Goal: Task Accomplishment & Management: Use online tool/utility

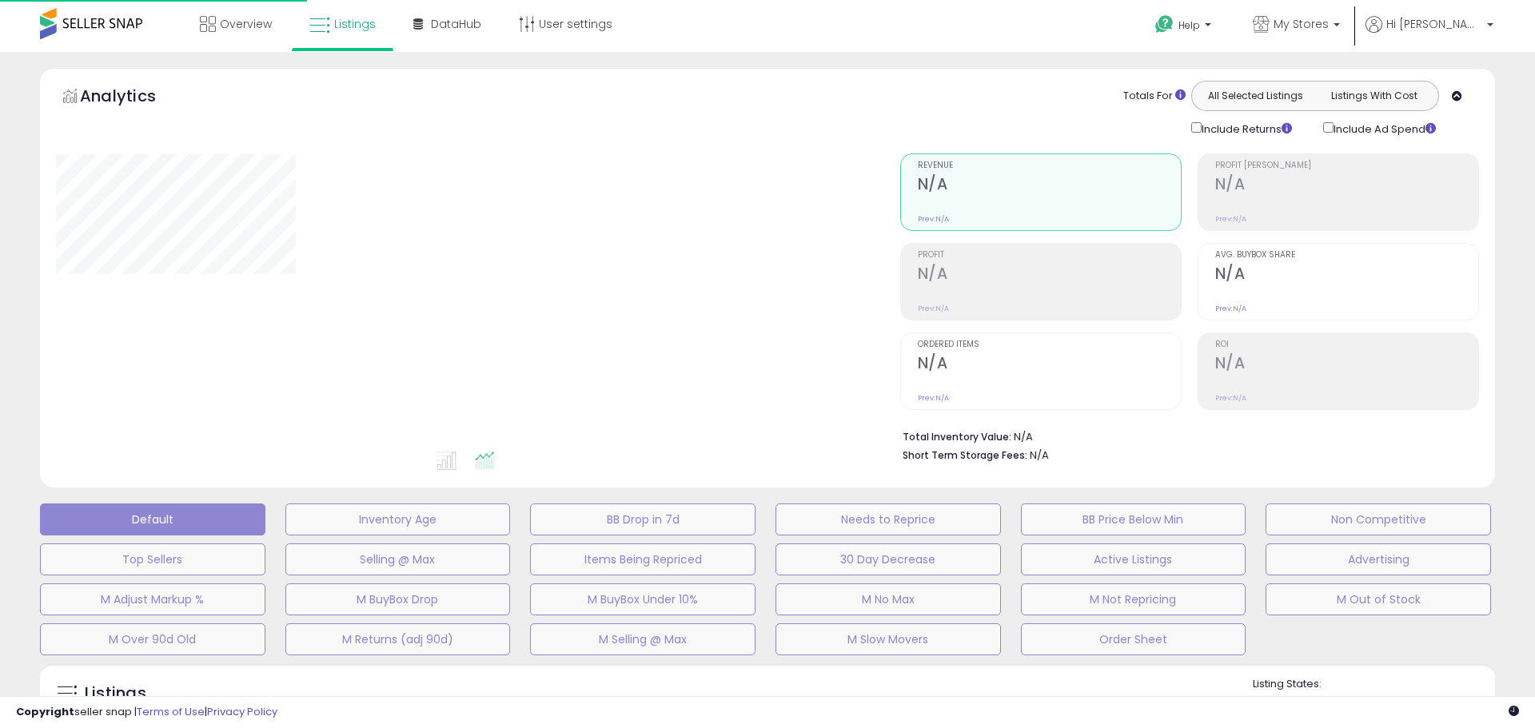
type input "**********"
select select "**"
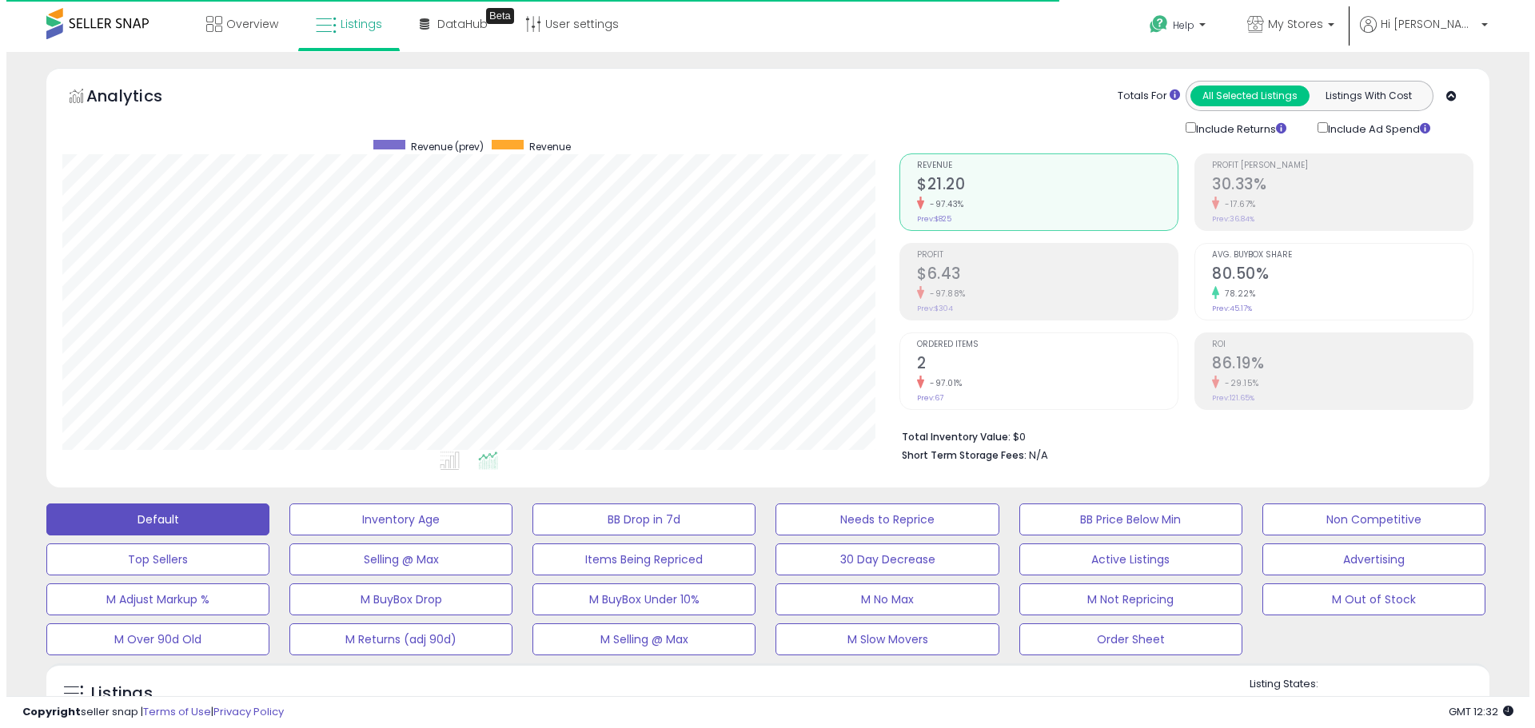
scroll to position [328, 837]
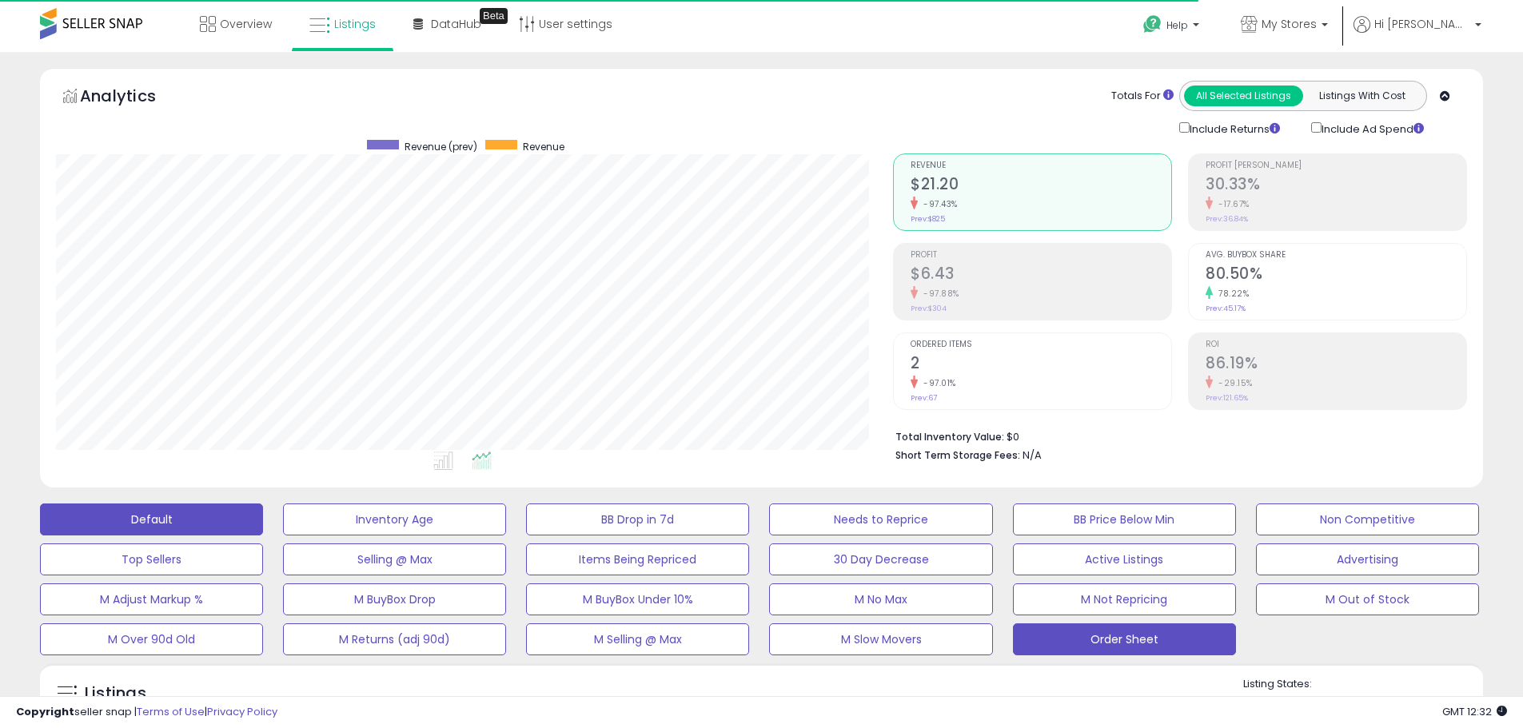
click at [1141, 645] on button "Order Sheet" at bounding box center [1124, 640] width 223 height 32
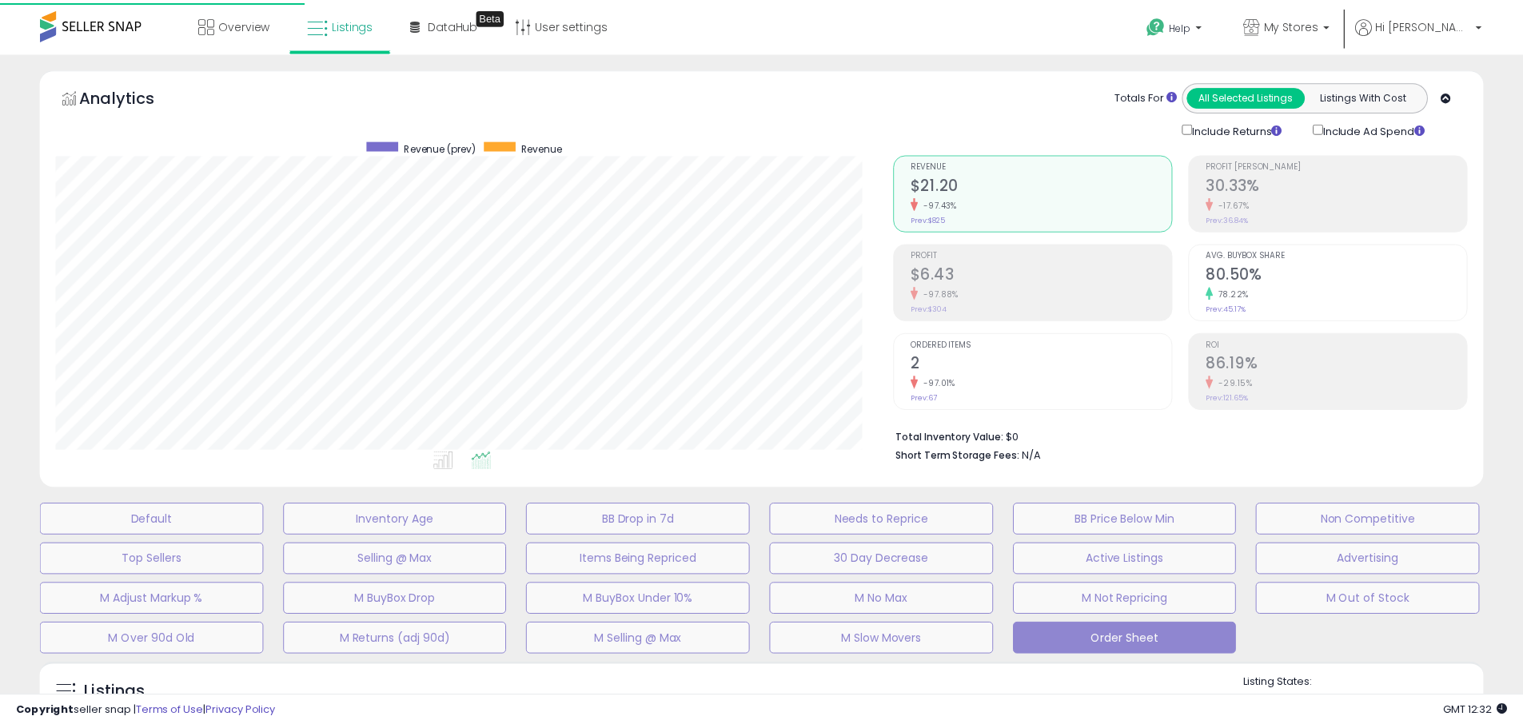
scroll to position [328, 844]
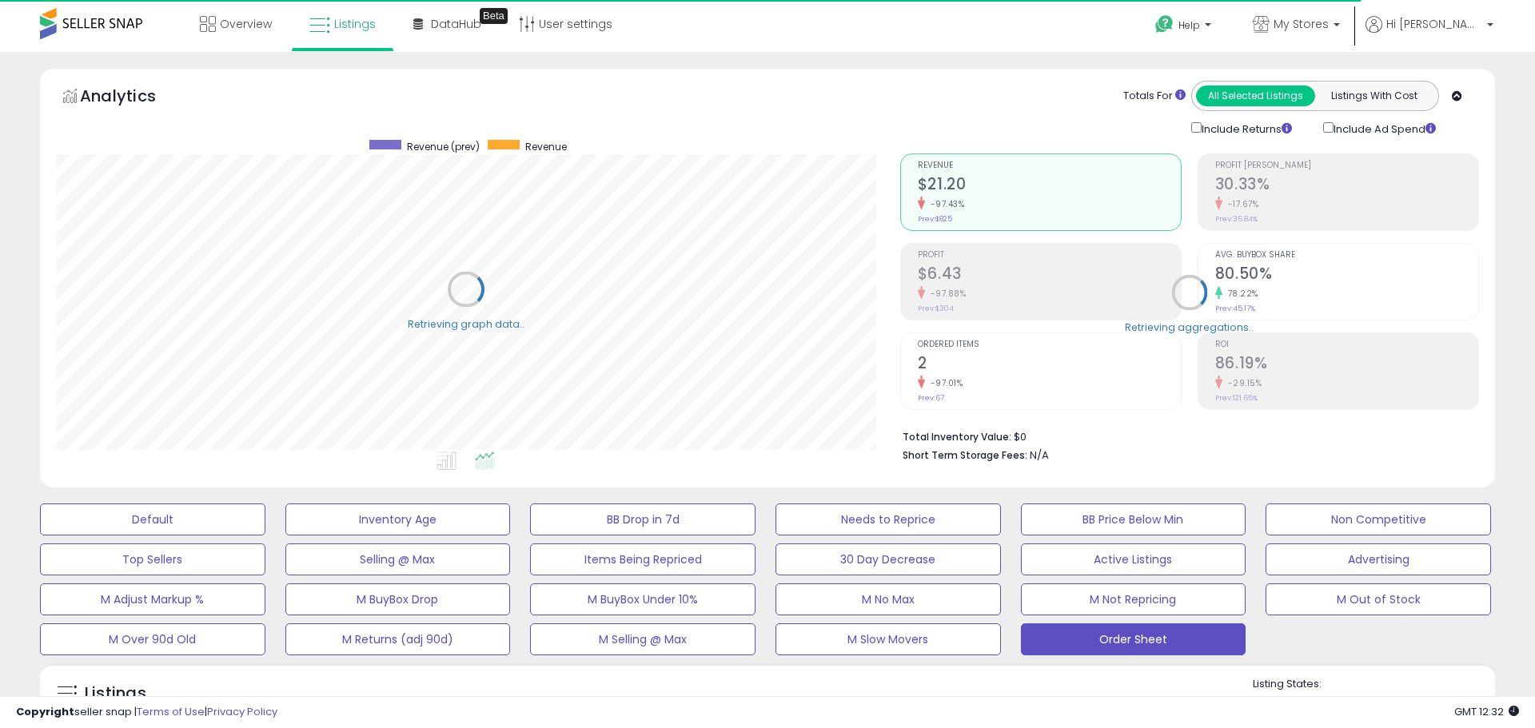
select select "**"
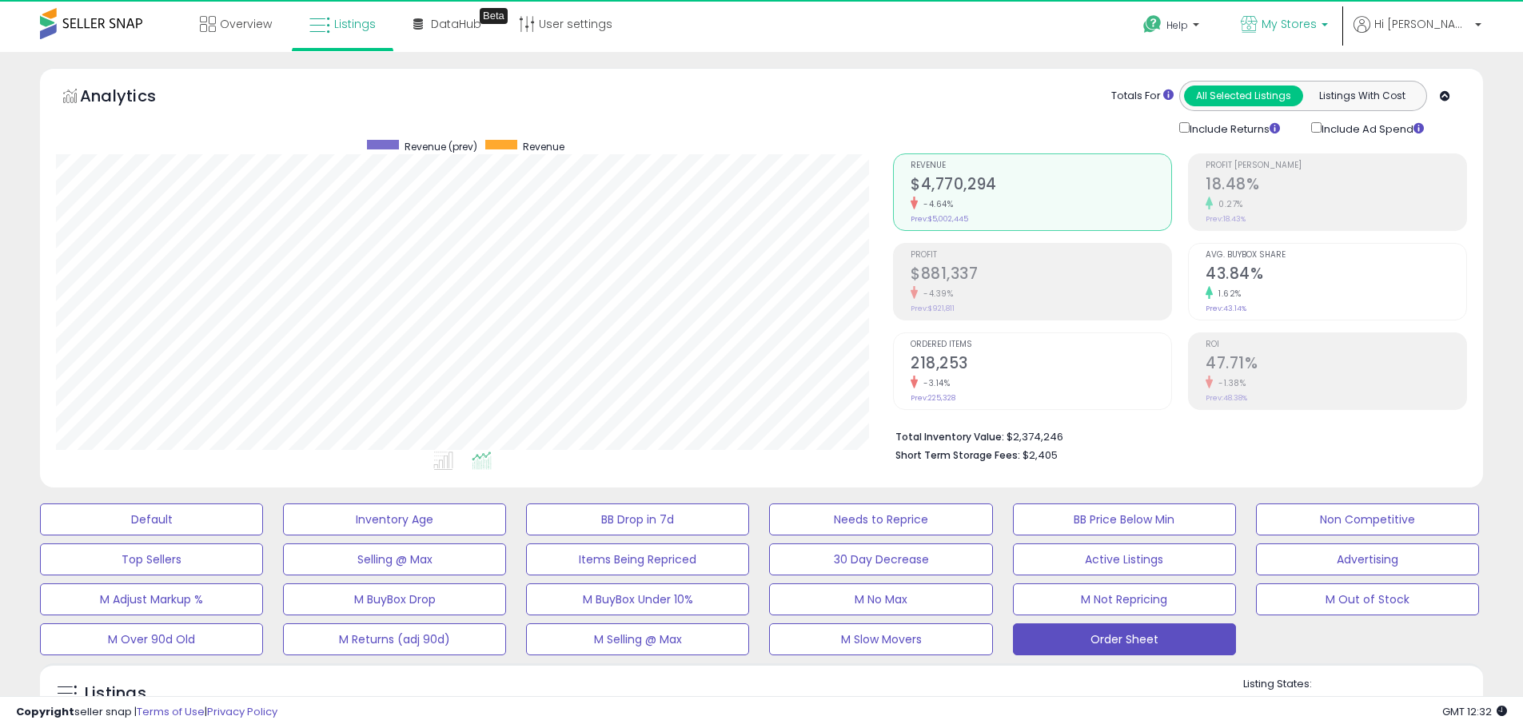
scroll to position [328, 837]
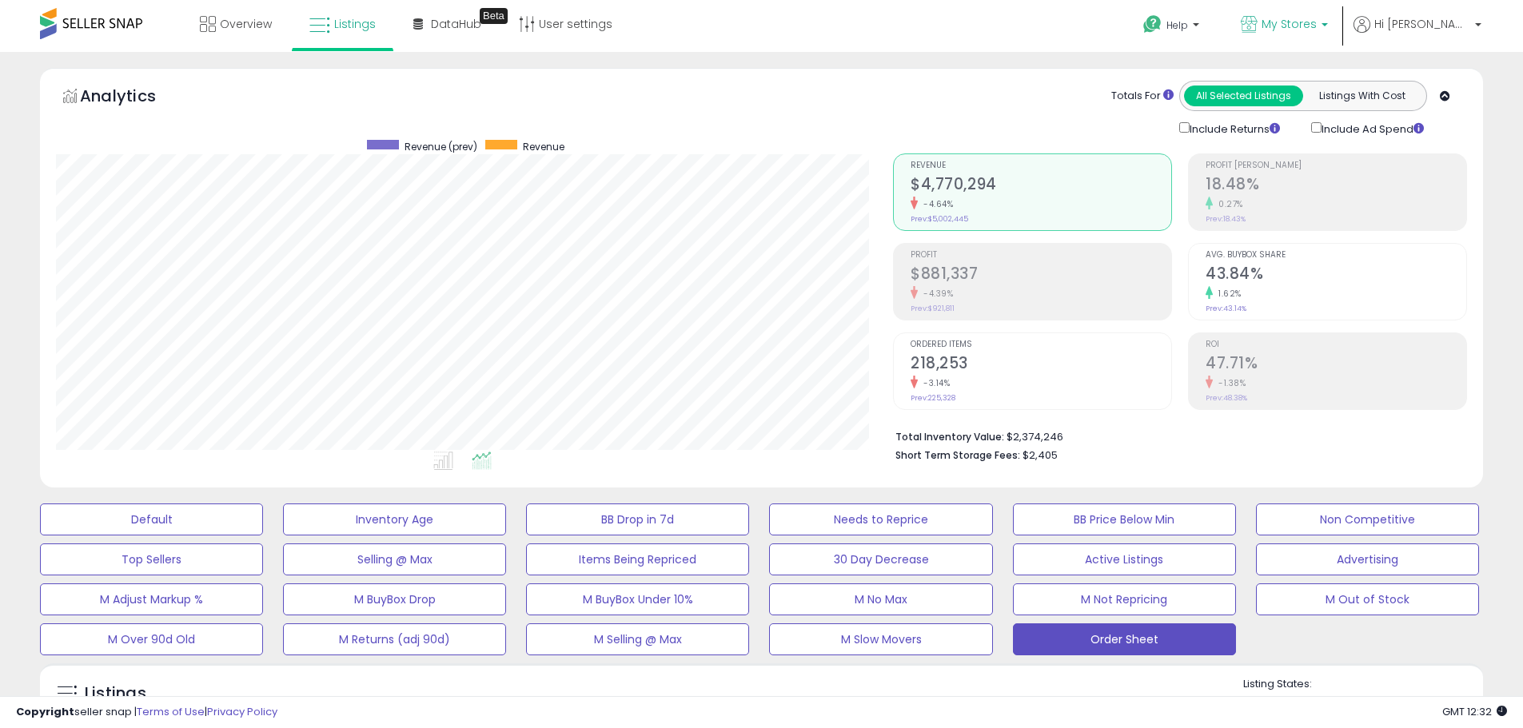
click at [1312, 34] on p "My Stores" at bounding box center [1284, 26] width 87 height 20
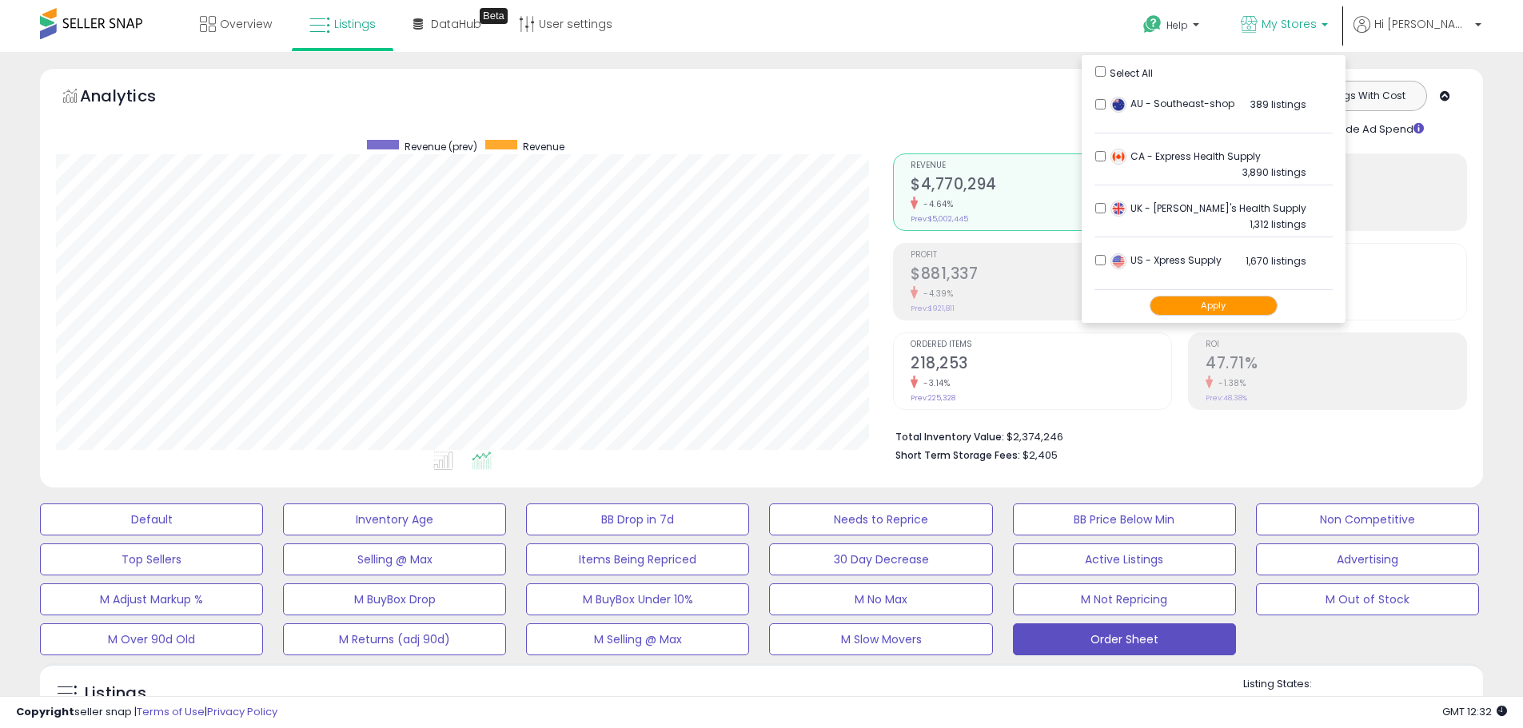
click at [1259, 310] on button "Apply" at bounding box center [1213, 306] width 128 height 20
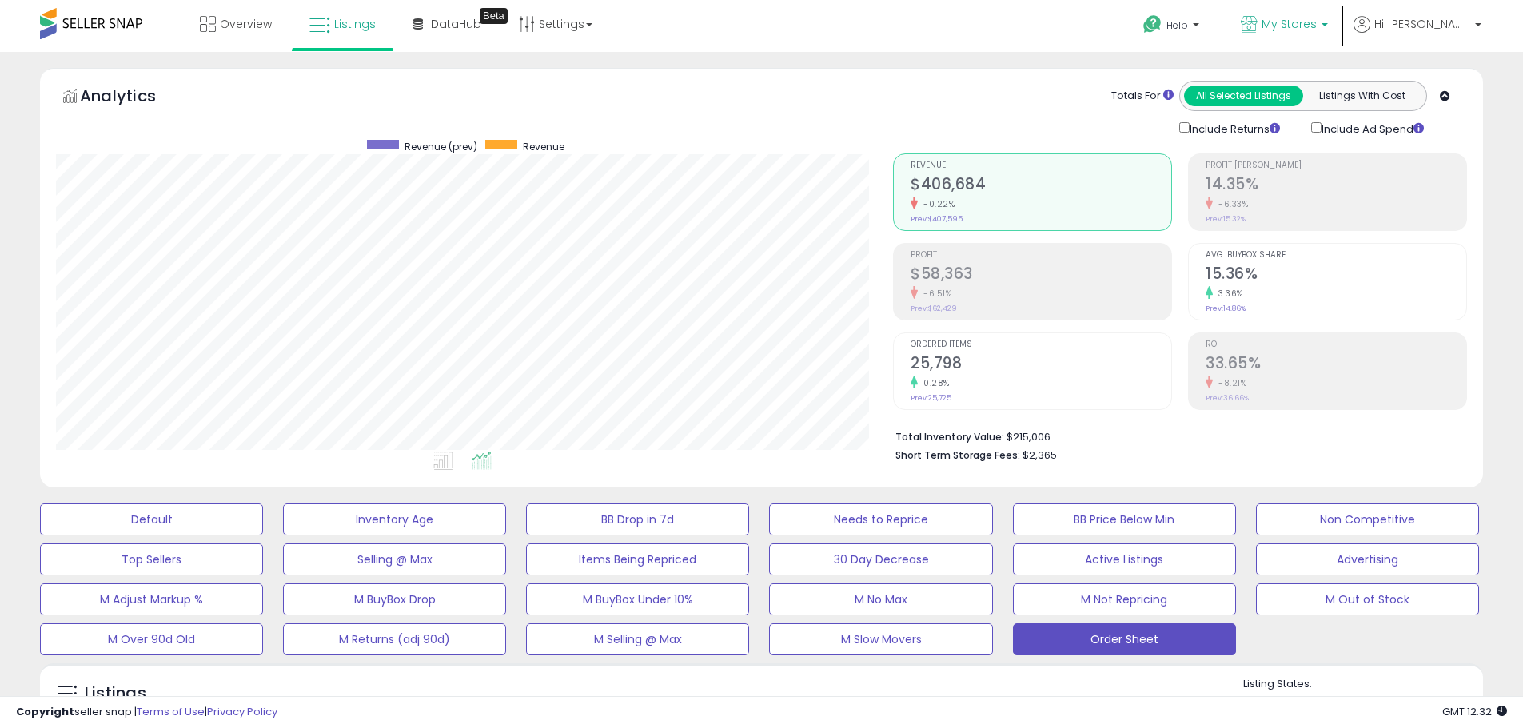
click at [1340, 14] on link "My Stores" at bounding box center [1284, 26] width 111 height 52
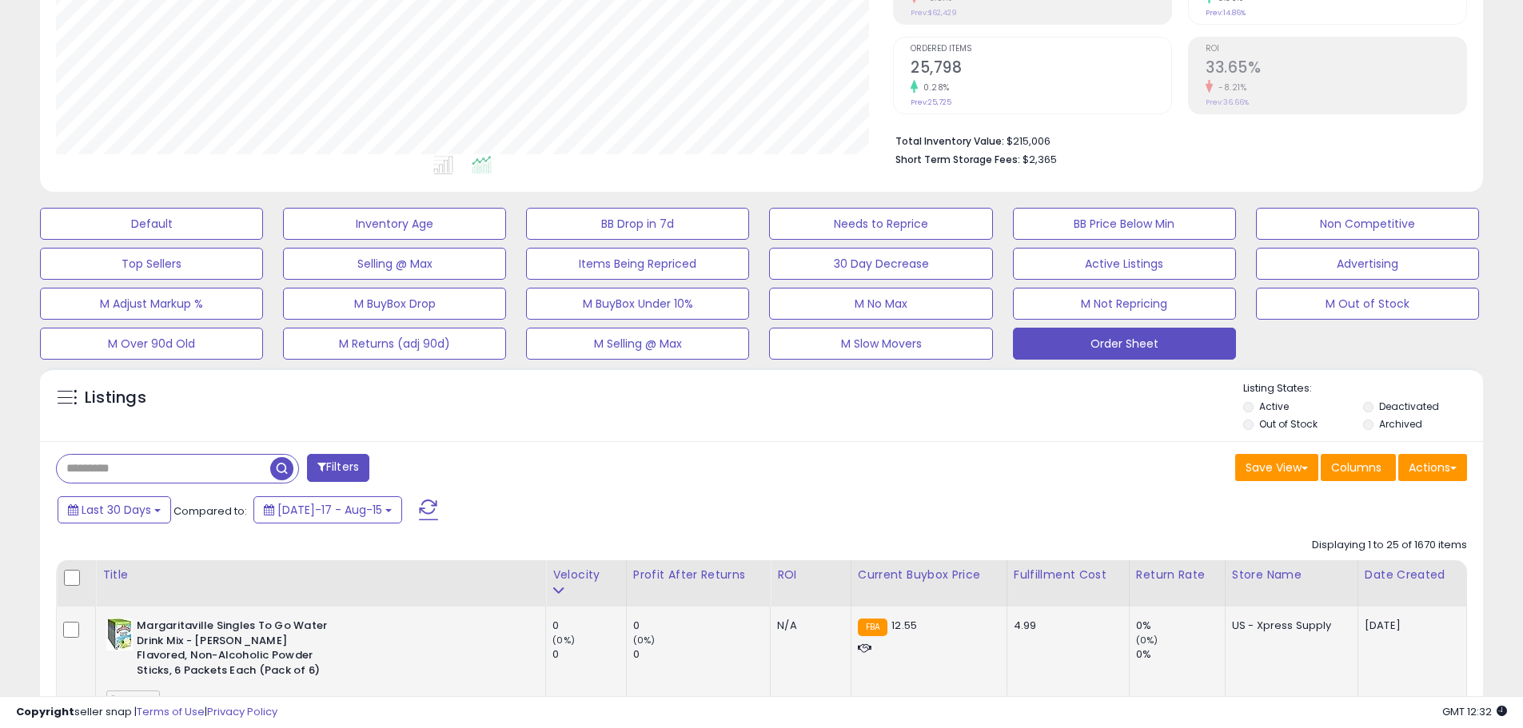
scroll to position [560, 0]
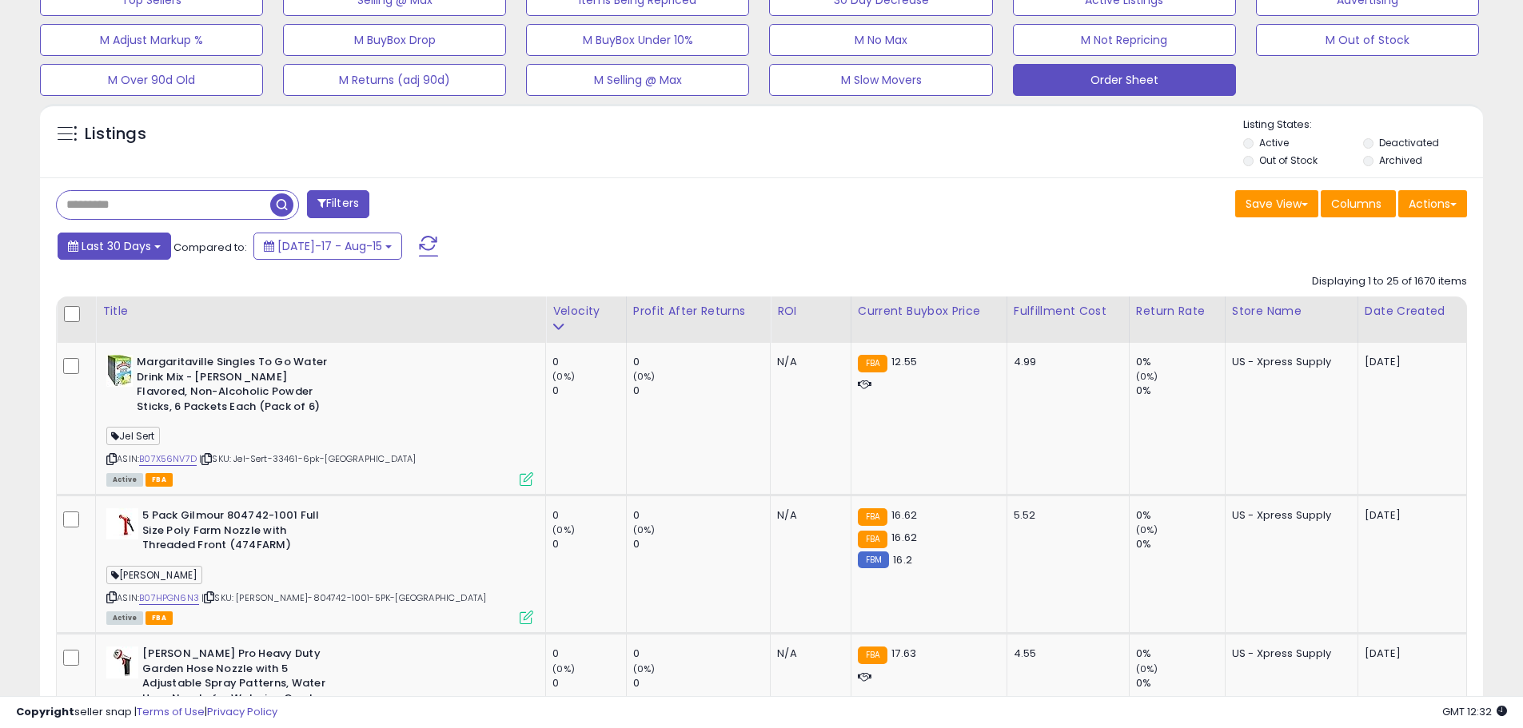
click at [141, 247] on span "Last 30 Days" at bounding box center [117, 246] width 70 height 16
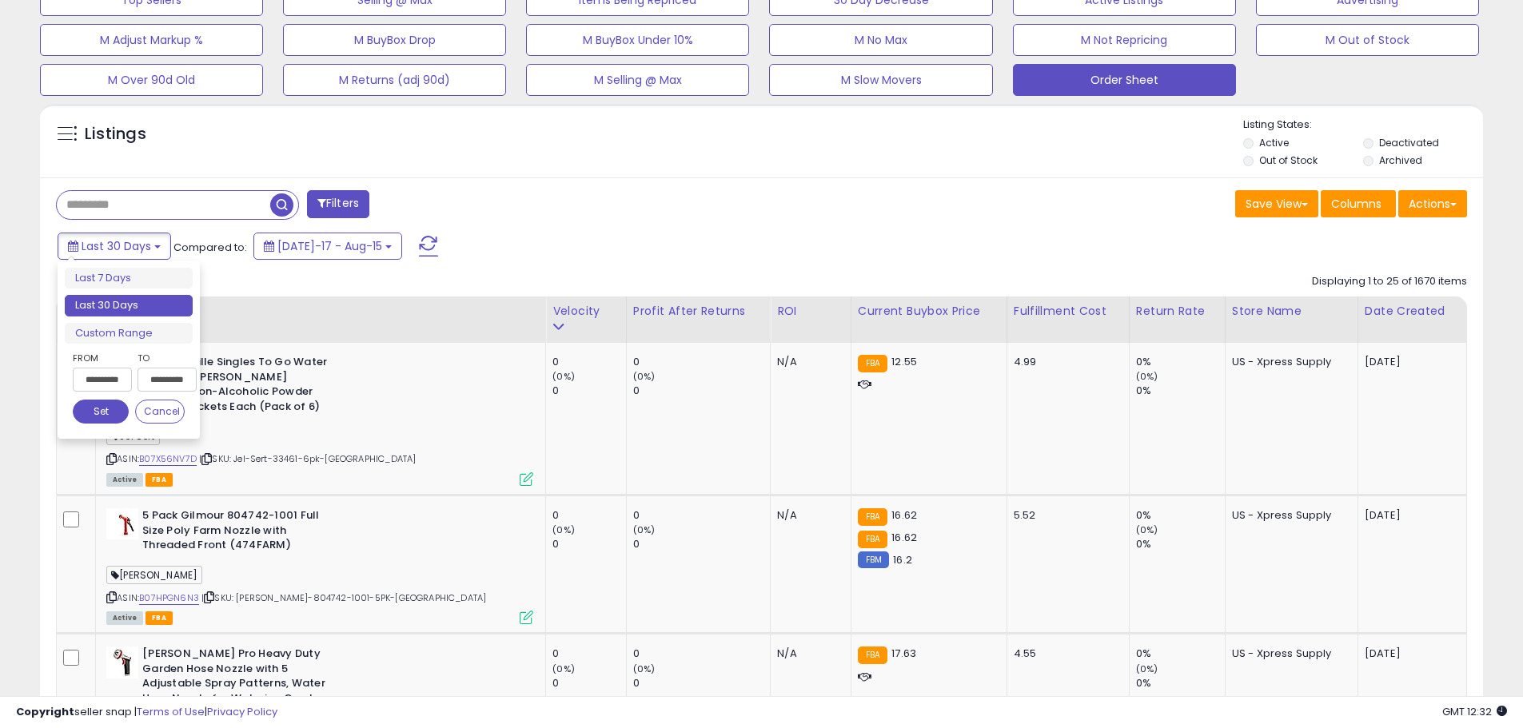
click at [102, 387] on input "**********" at bounding box center [102, 380] width 59 height 24
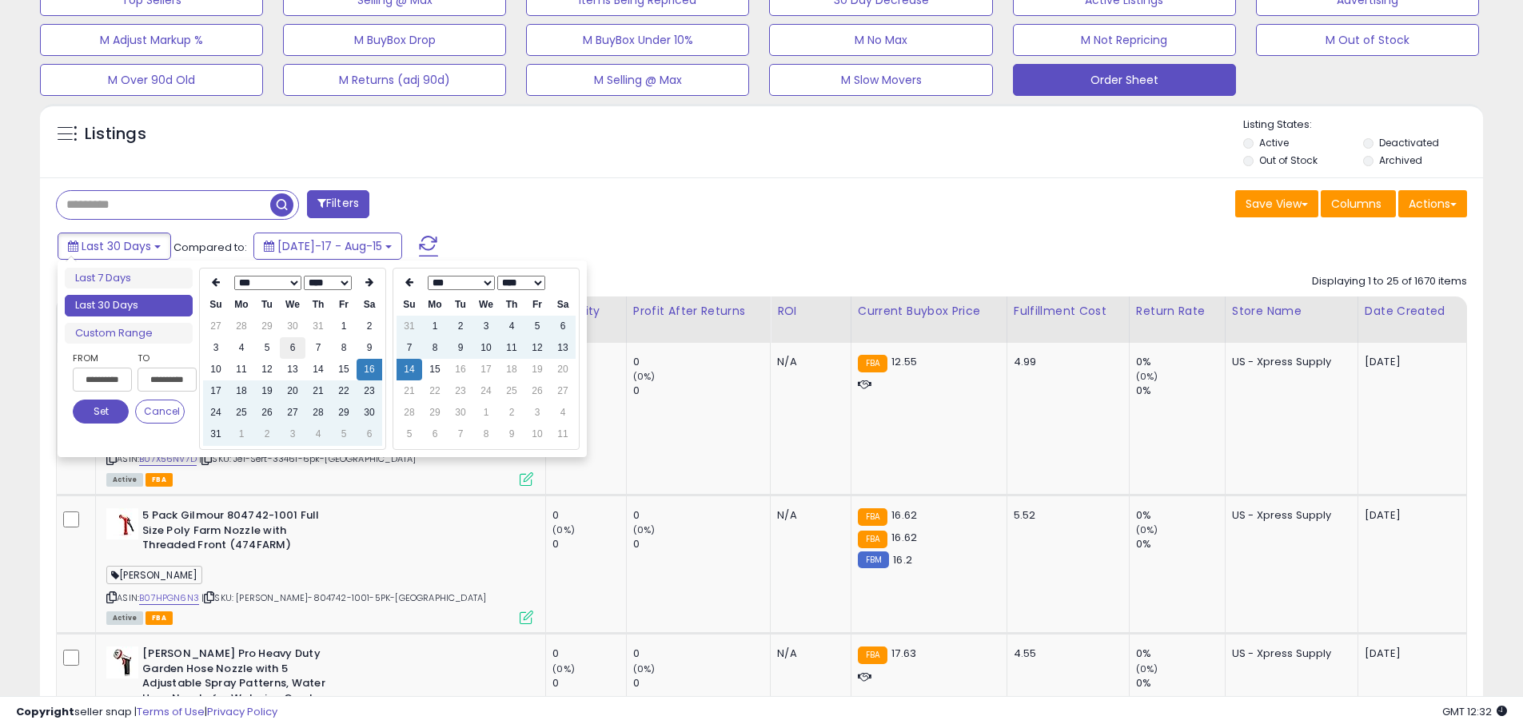
click at [297, 347] on td "6" at bounding box center [293, 348] width 26 height 22
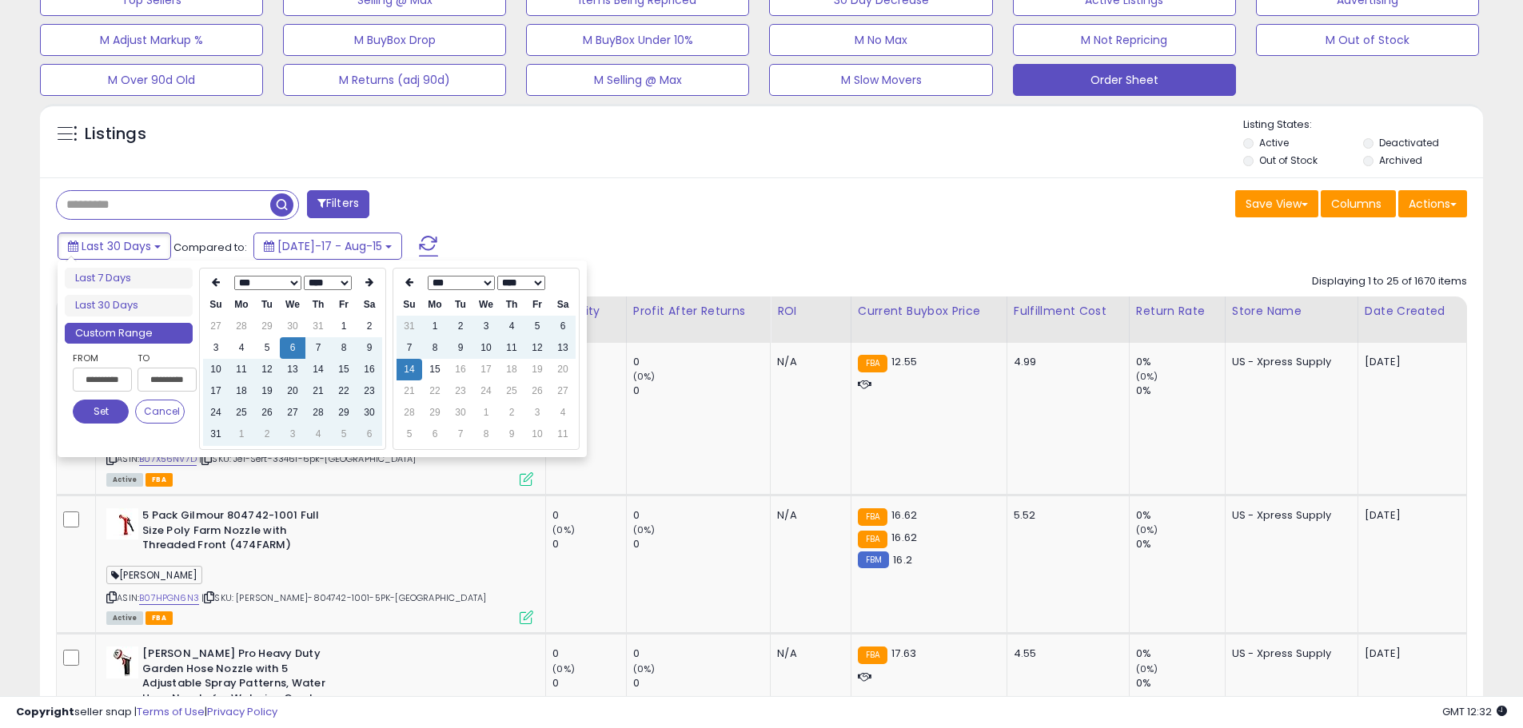
type input "**********"
click at [819, 167] on div "Listings" at bounding box center [761, 145] width 1443 height 54
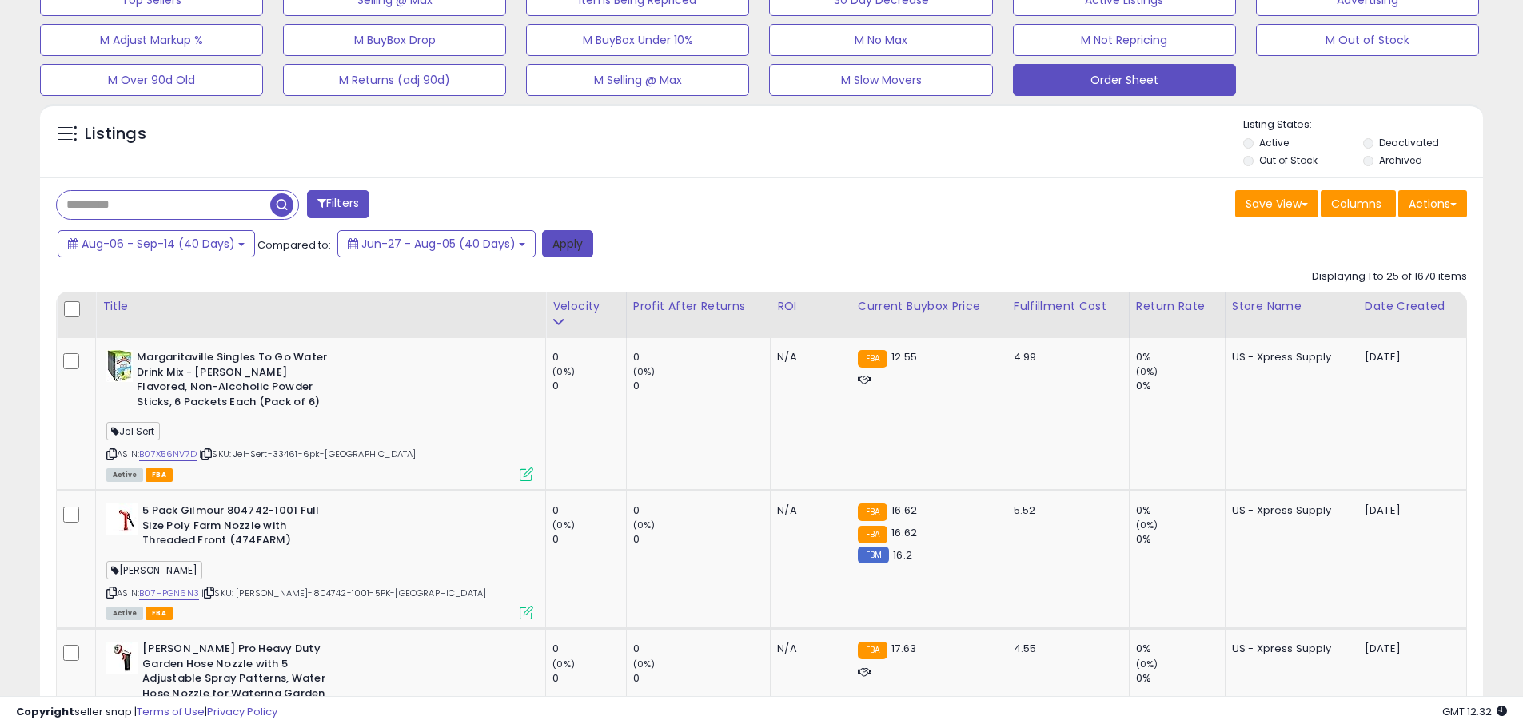
click at [564, 237] on button "Apply" at bounding box center [567, 243] width 51 height 27
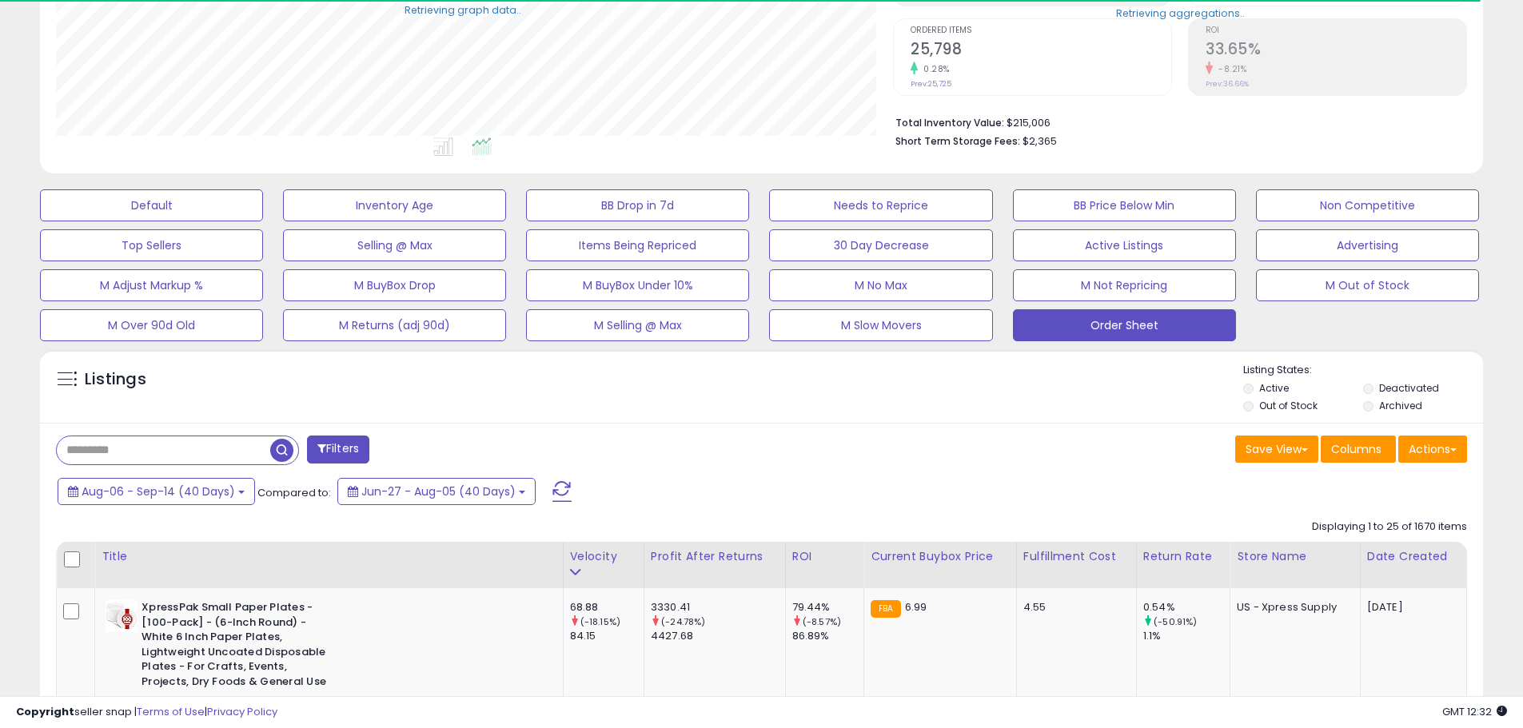
scroll to position [799038, 798528]
click at [1430, 460] on button "Actions" at bounding box center [1432, 449] width 69 height 27
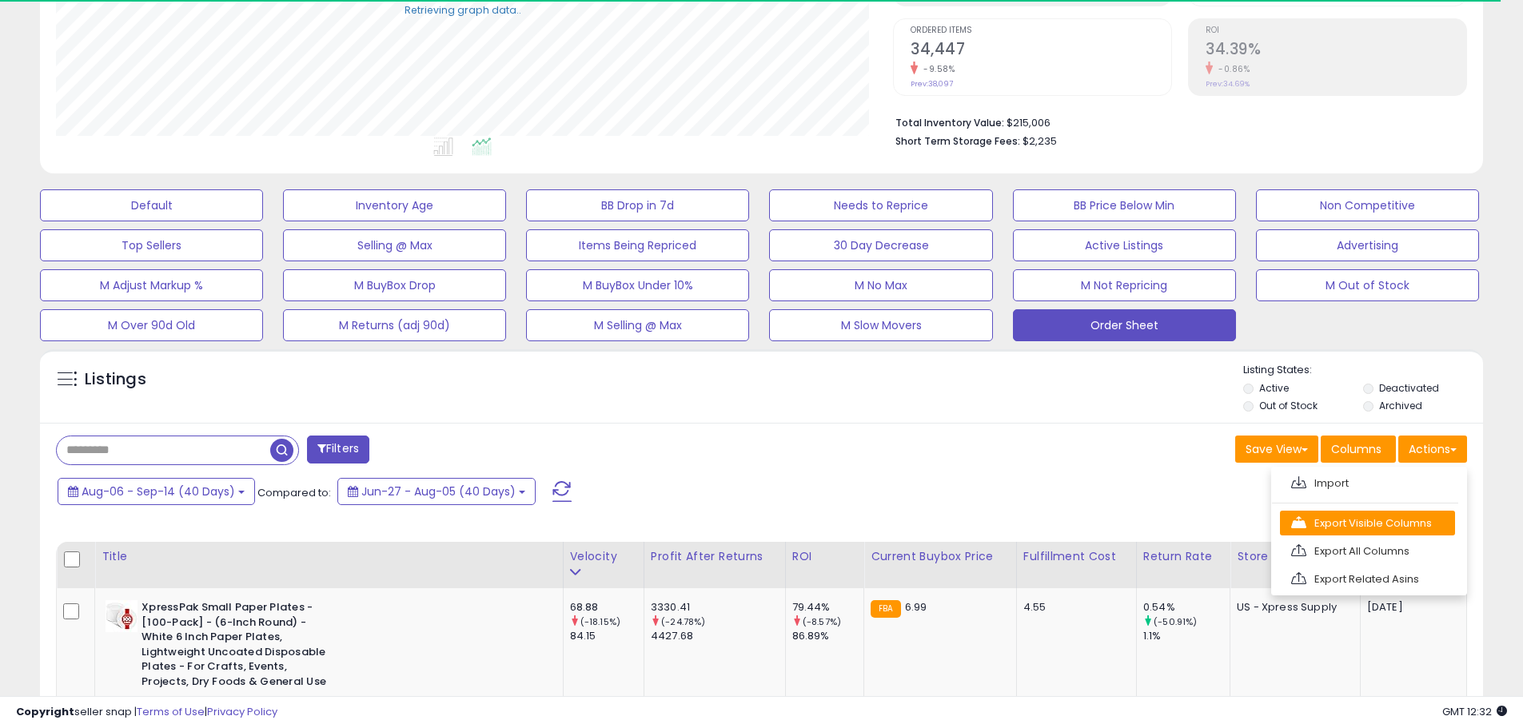
click at [1412, 513] on link "Export Visible Columns" at bounding box center [1367, 523] width 175 height 25
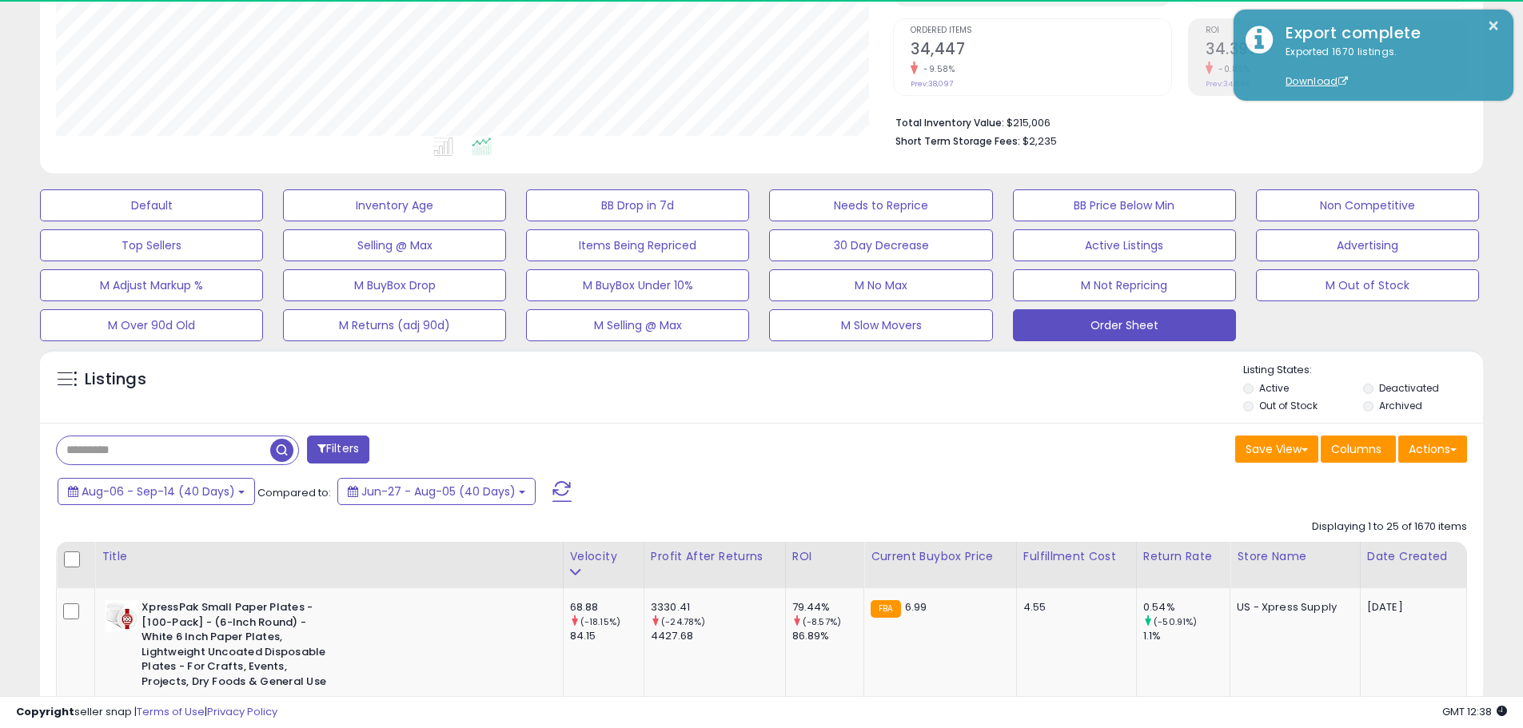
scroll to position [328, 837]
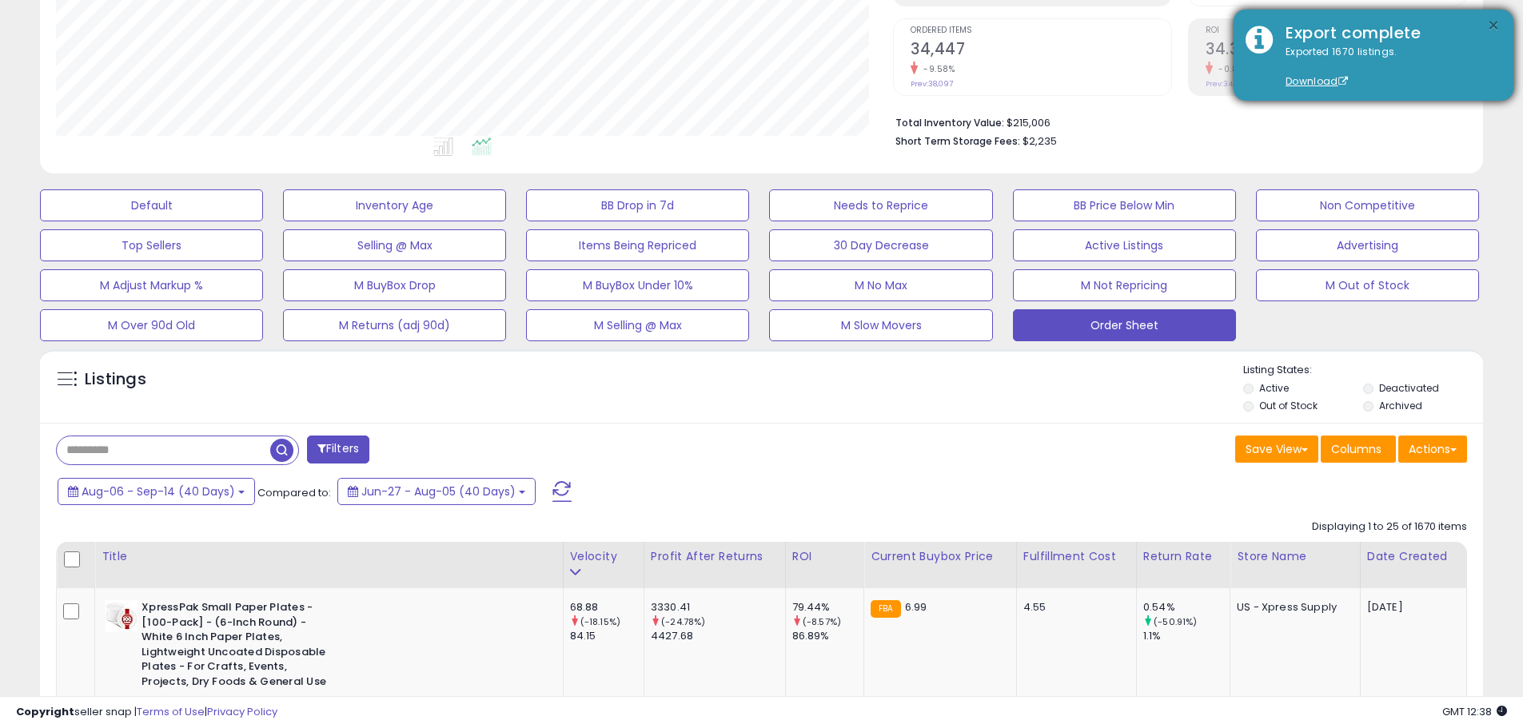
click at [1489, 23] on button "×" at bounding box center [1493, 26] width 13 height 20
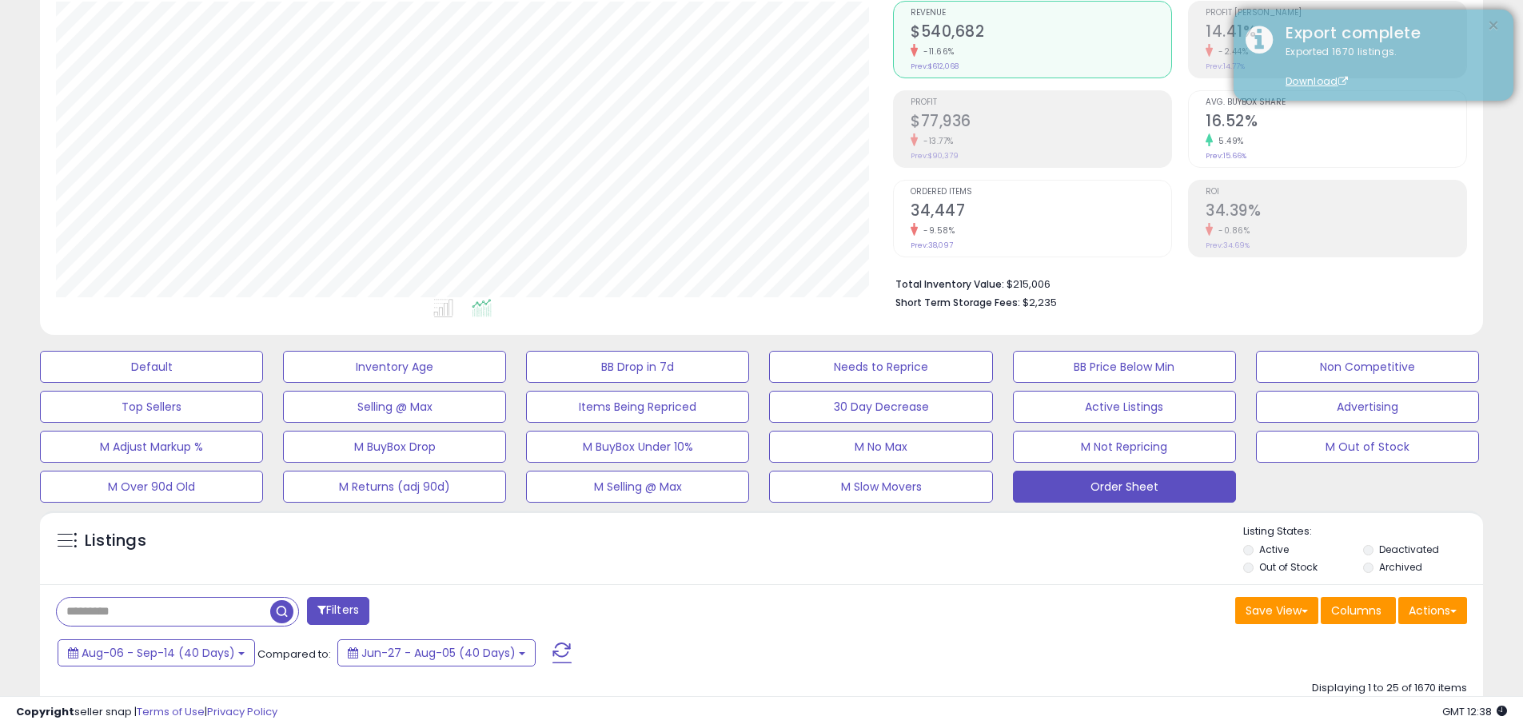
scroll to position [0, 0]
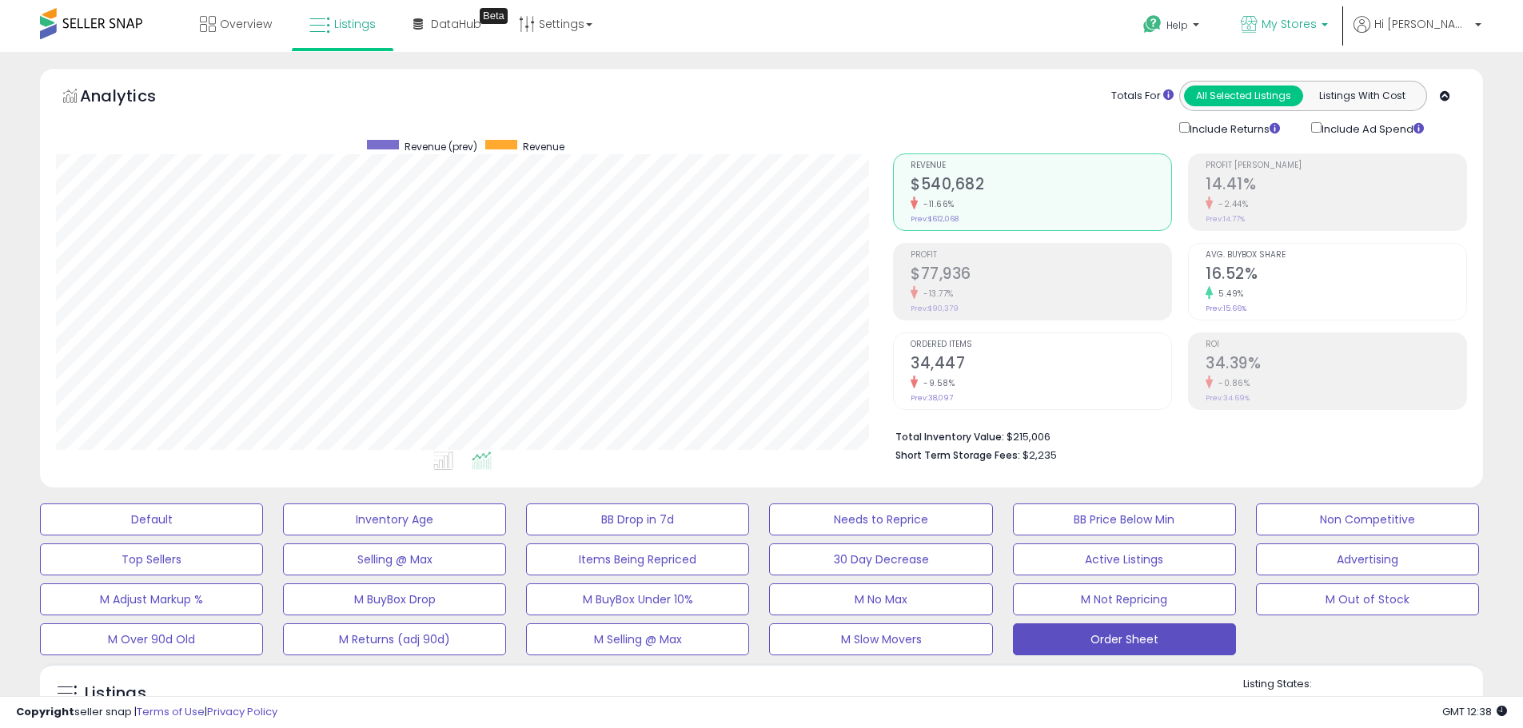
click at [1317, 24] on span "My Stores" at bounding box center [1288, 24] width 55 height 16
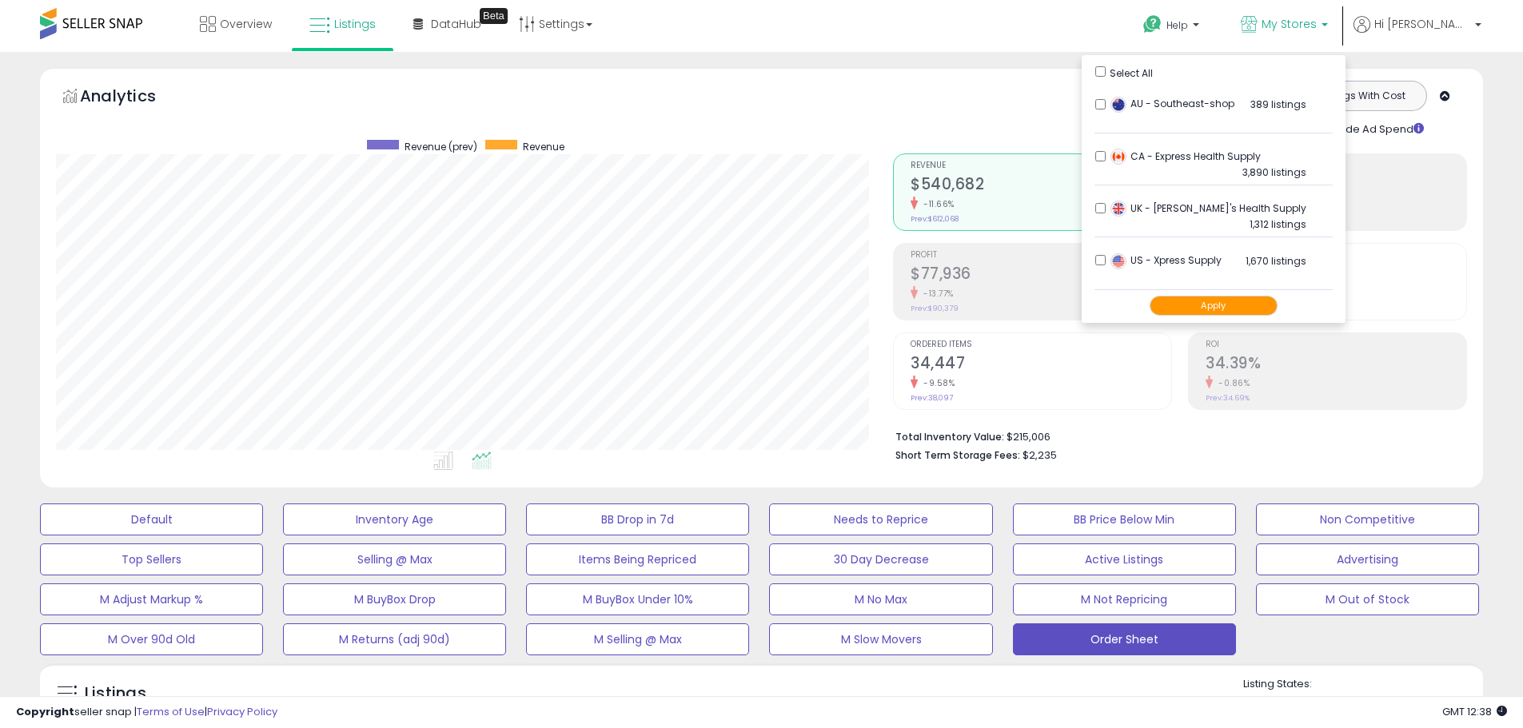
click at [1240, 298] on button "Apply" at bounding box center [1213, 306] width 128 height 20
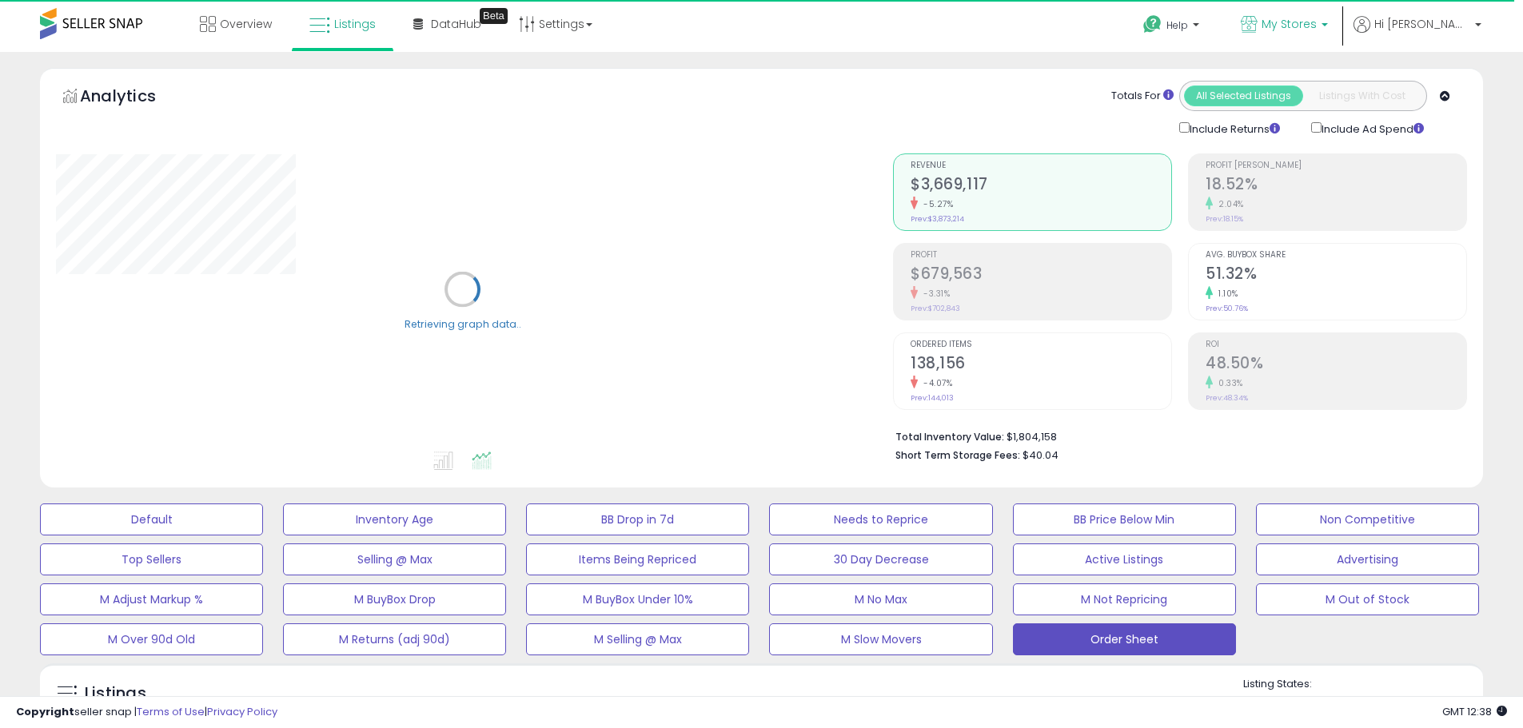
click at [1317, 17] on span "My Stores" at bounding box center [1288, 24] width 55 height 16
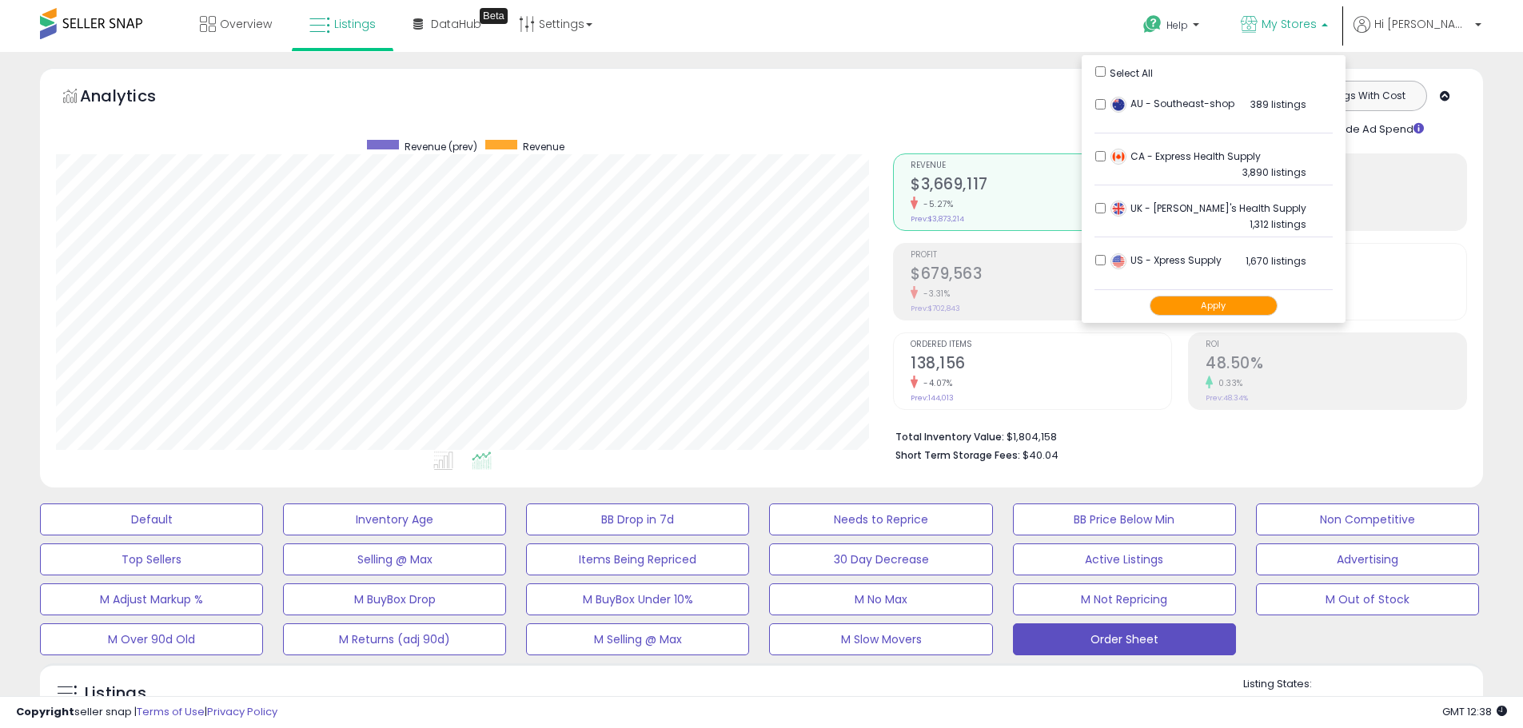
scroll to position [328, 837]
click at [1274, 307] on button "Apply" at bounding box center [1213, 306] width 128 height 20
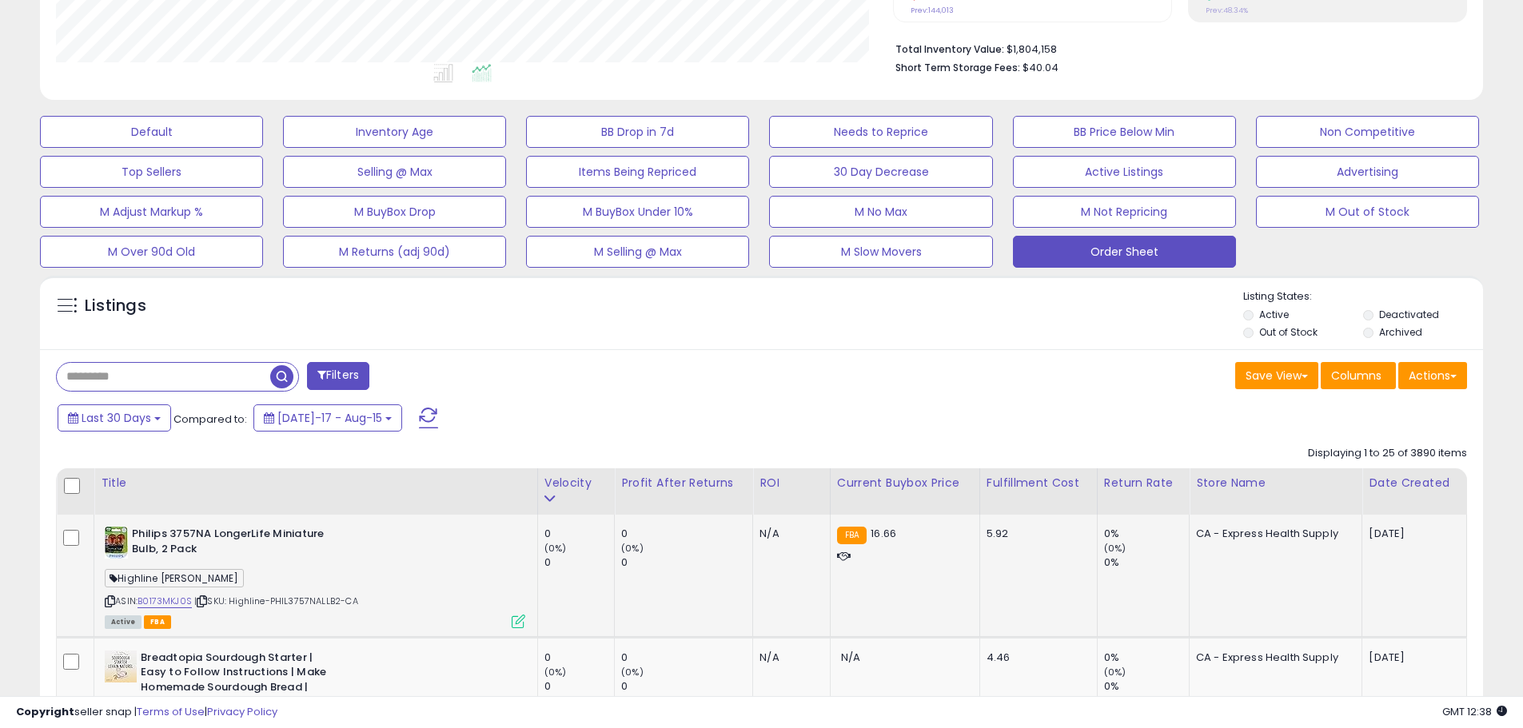
scroll to position [480, 0]
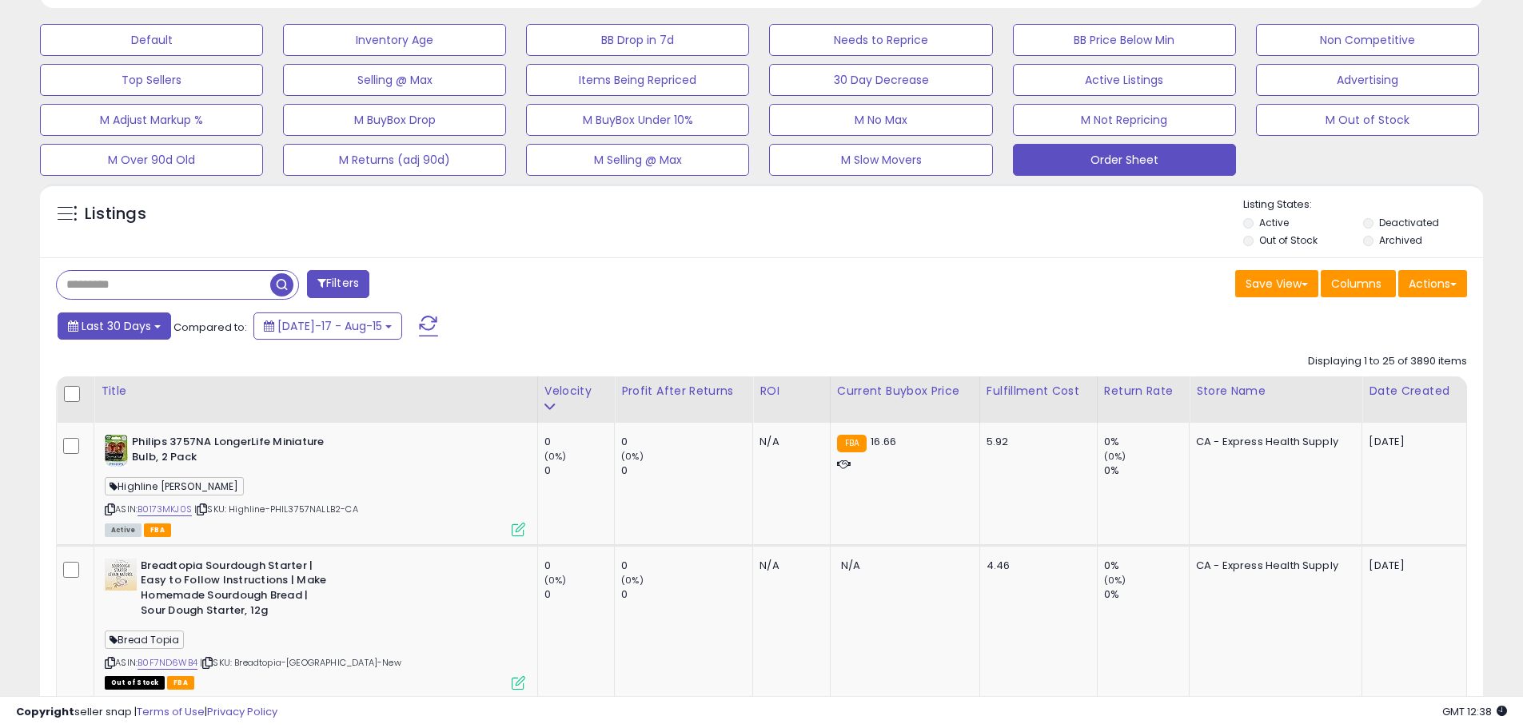
click at [147, 329] on span "Last 30 Days" at bounding box center [117, 326] width 70 height 16
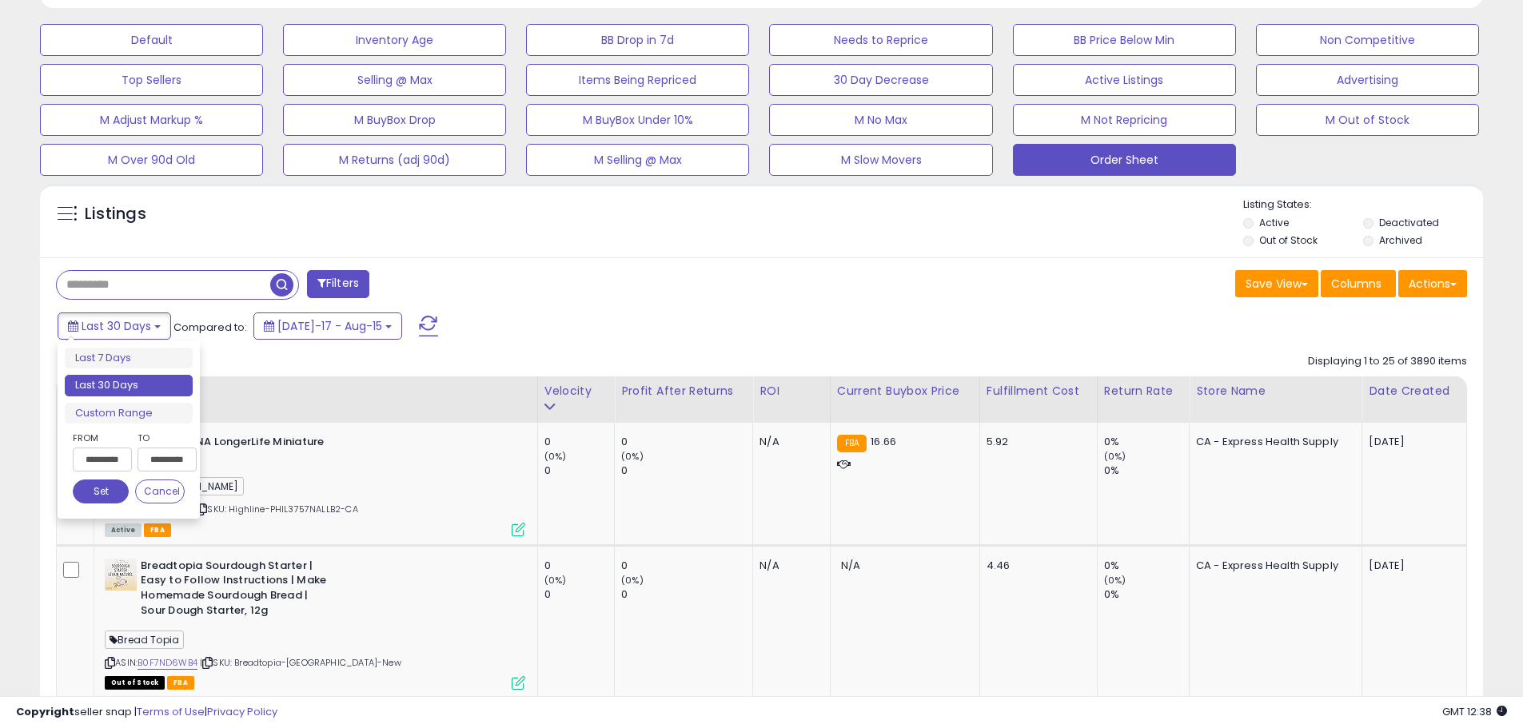
click at [118, 469] on input "**********" at bounding box center [102, 460] width 59 height 24
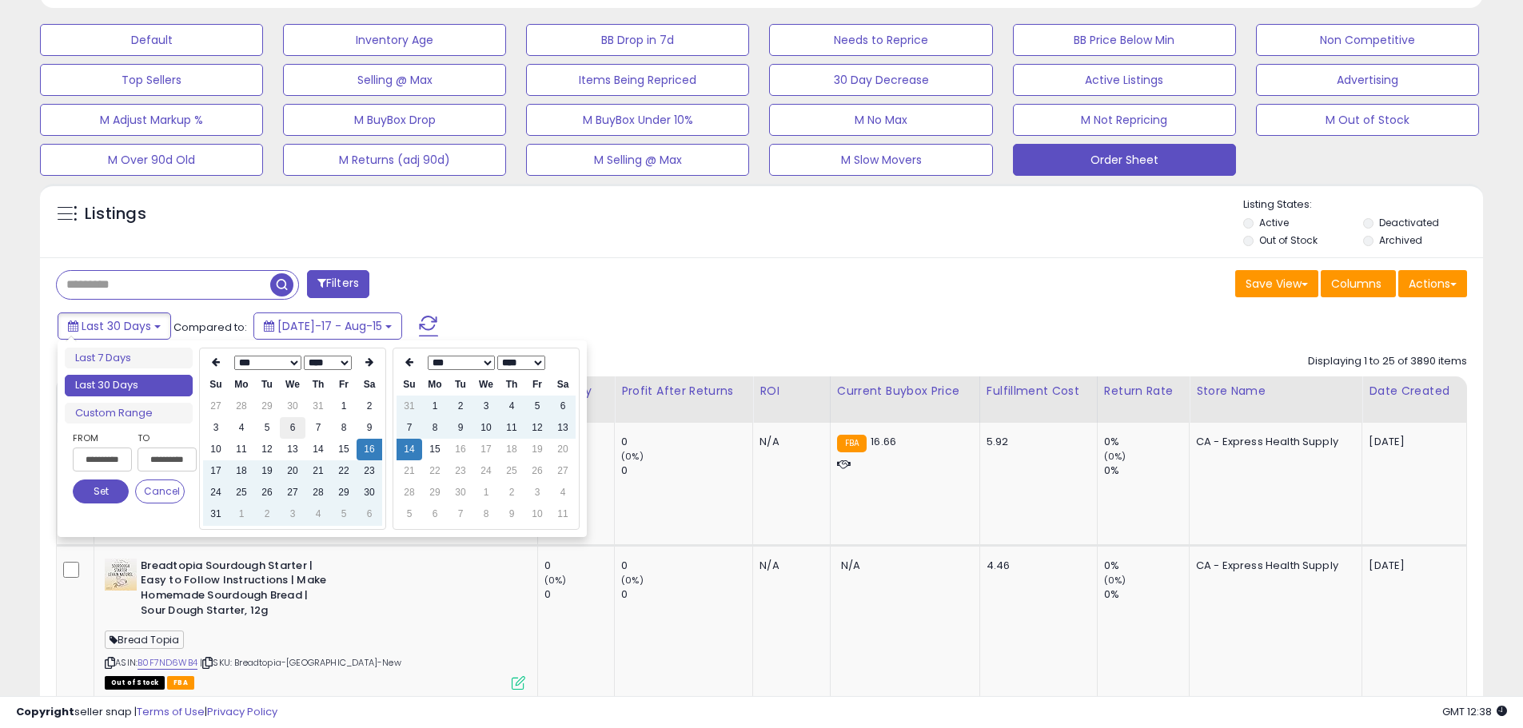
type input "**********"
click at [289, 429] on td "6" at bounding box center [293, 428] width 26 height 22
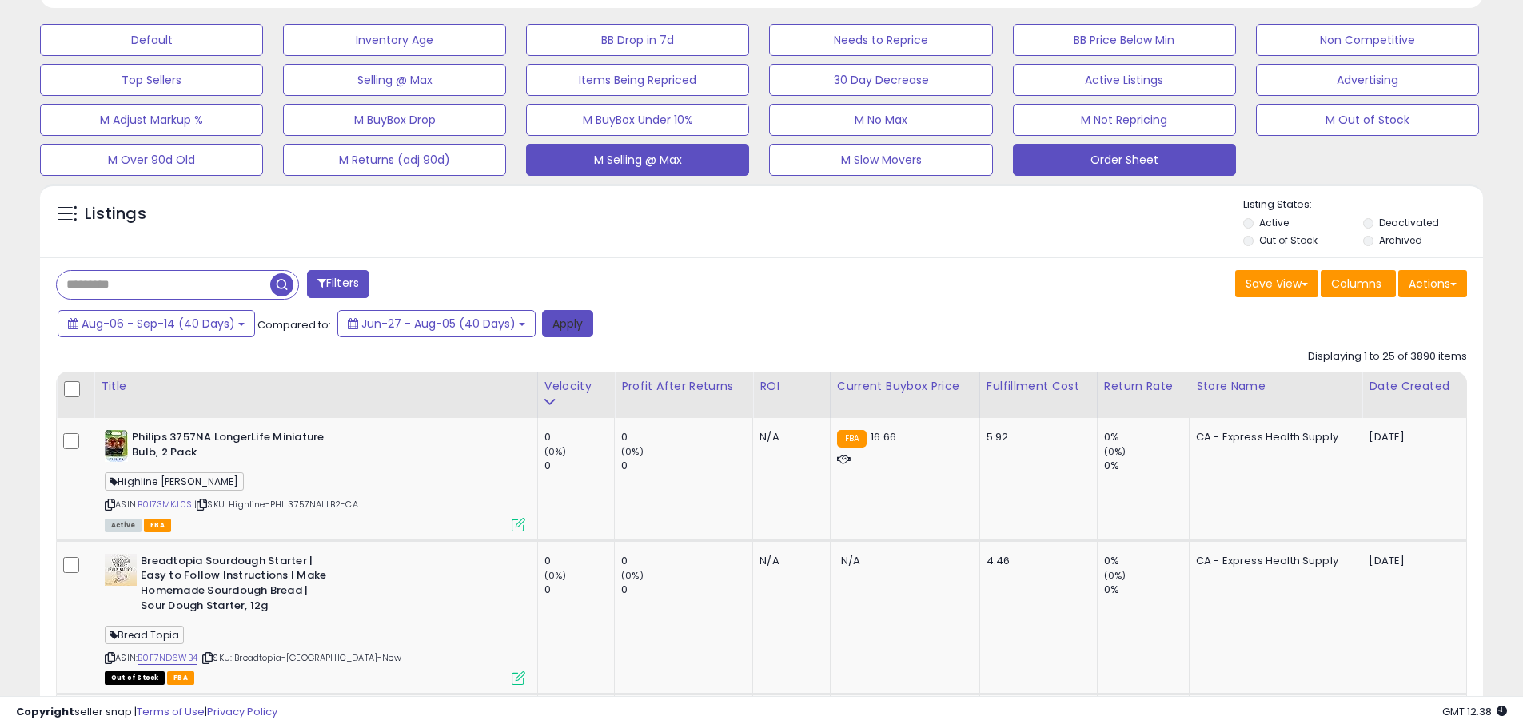
click at [570, 325] on button "Apply" at bounding box center [567, 323] width 51 height 27
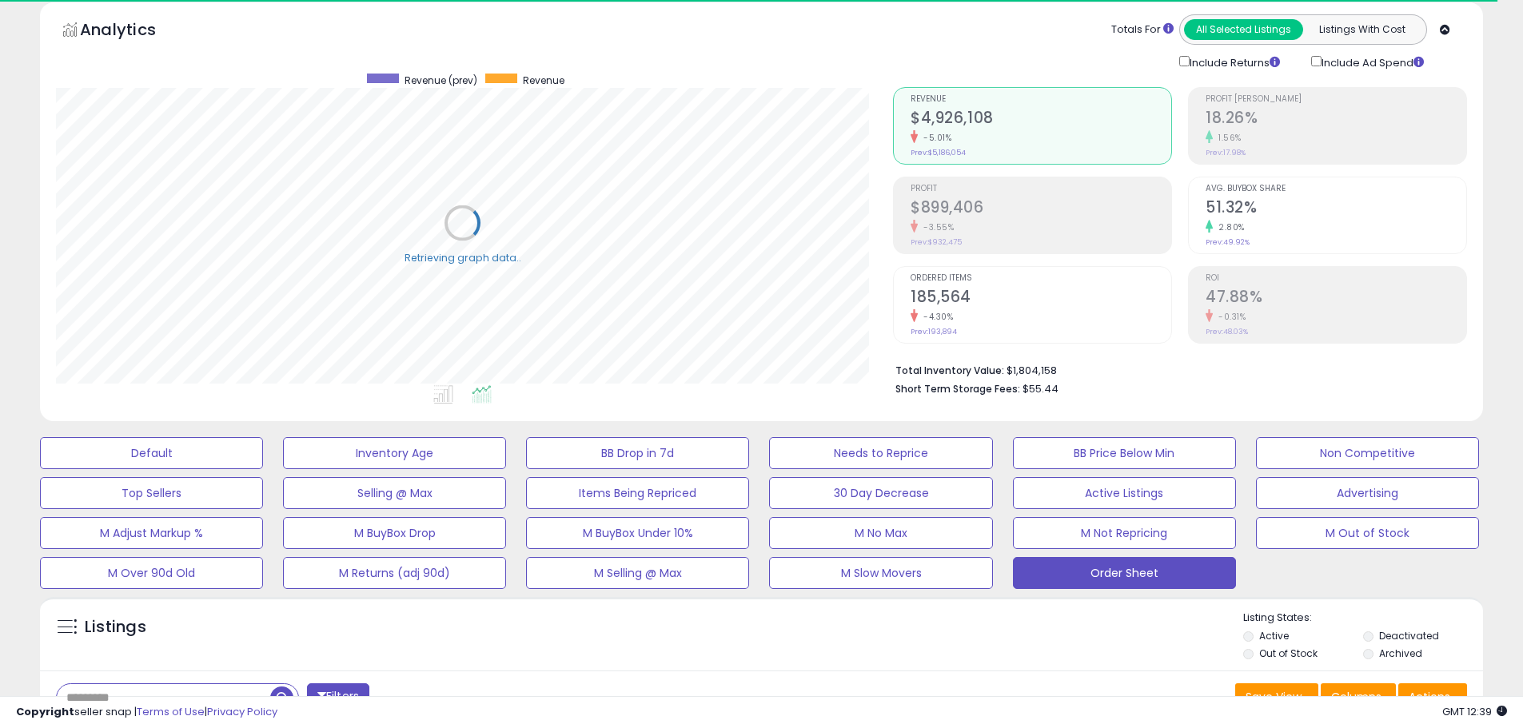
scroll to position [0, 0]
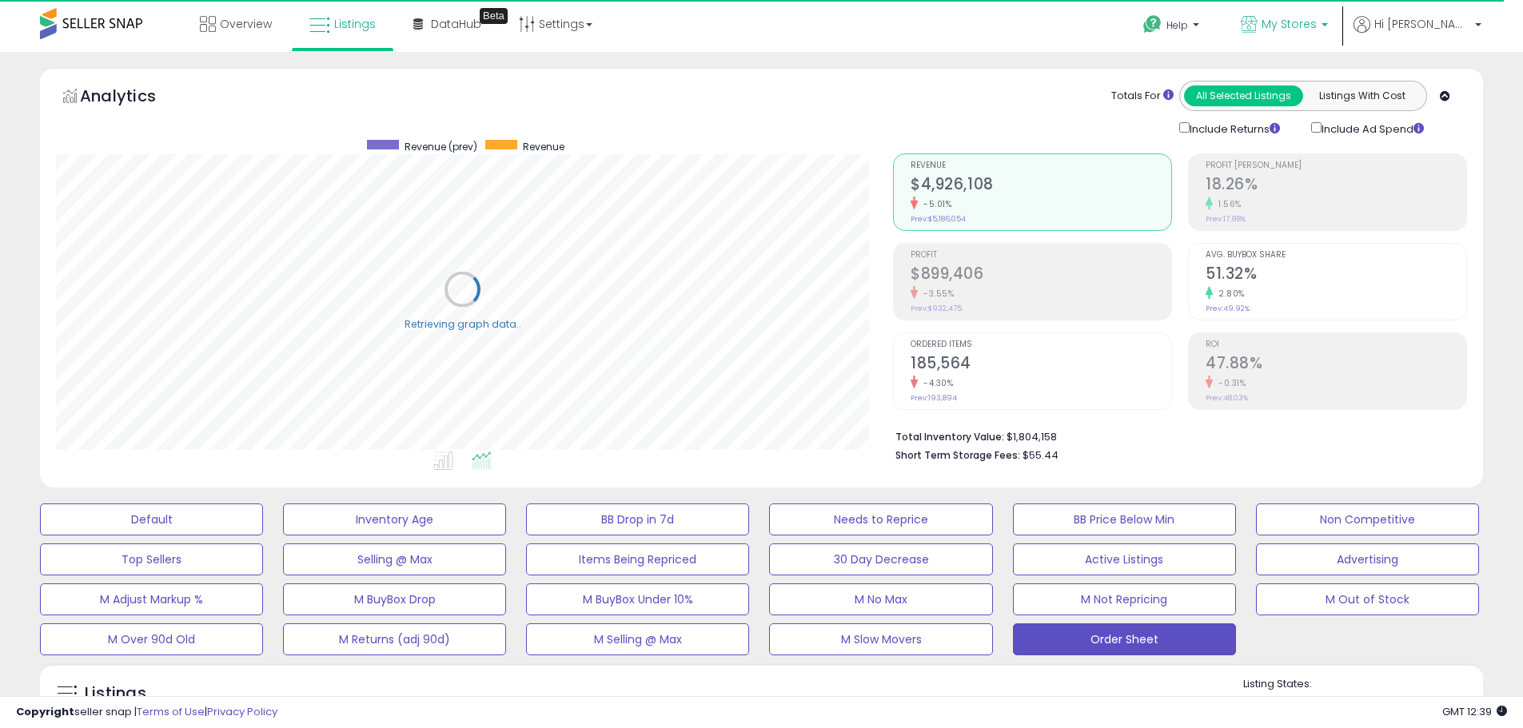
click at [1317, 26] on span "My Stores" at bounding box center [1288, 24] width 55 height 16
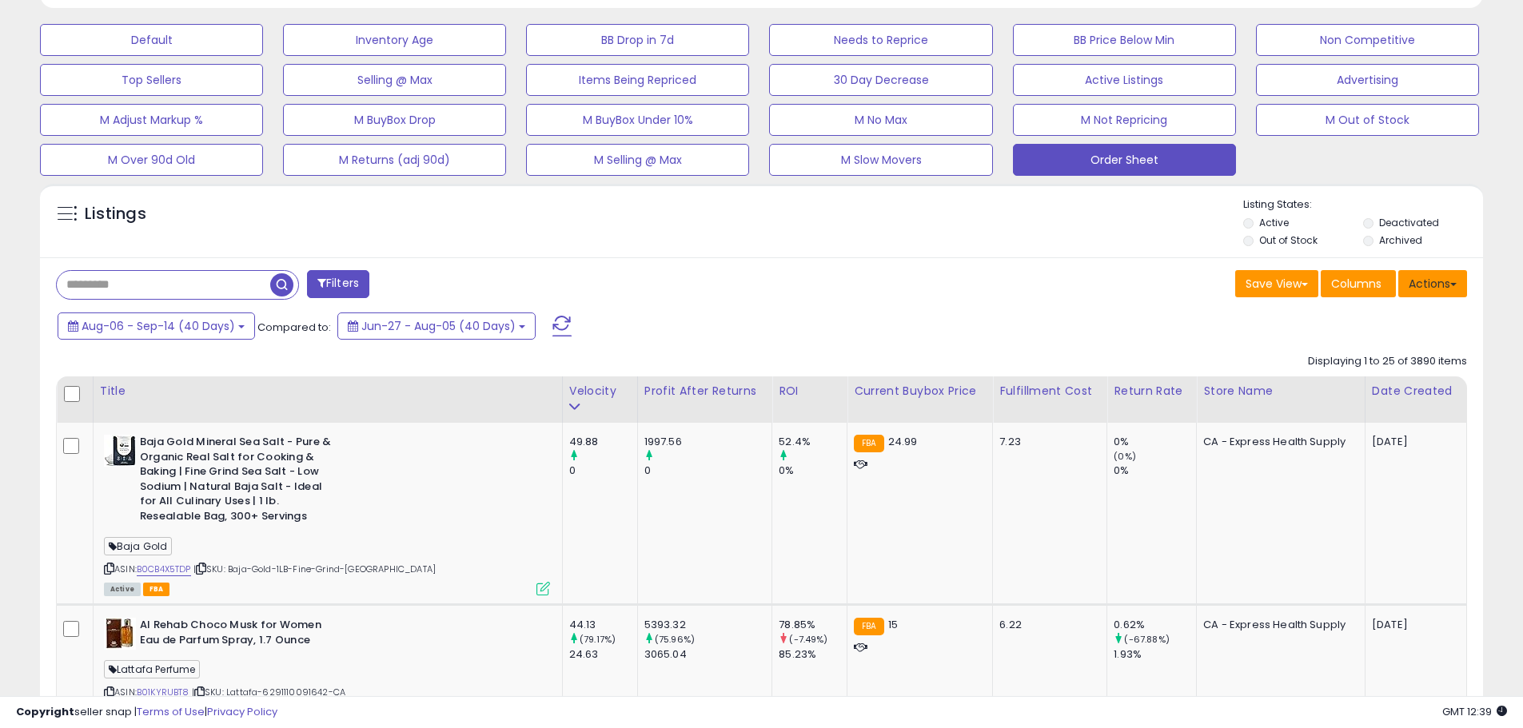
scroll to position [328, 837]
click at [1436, 290] on button "Actions" at bounding box center [1432, 283] width 69 height 27
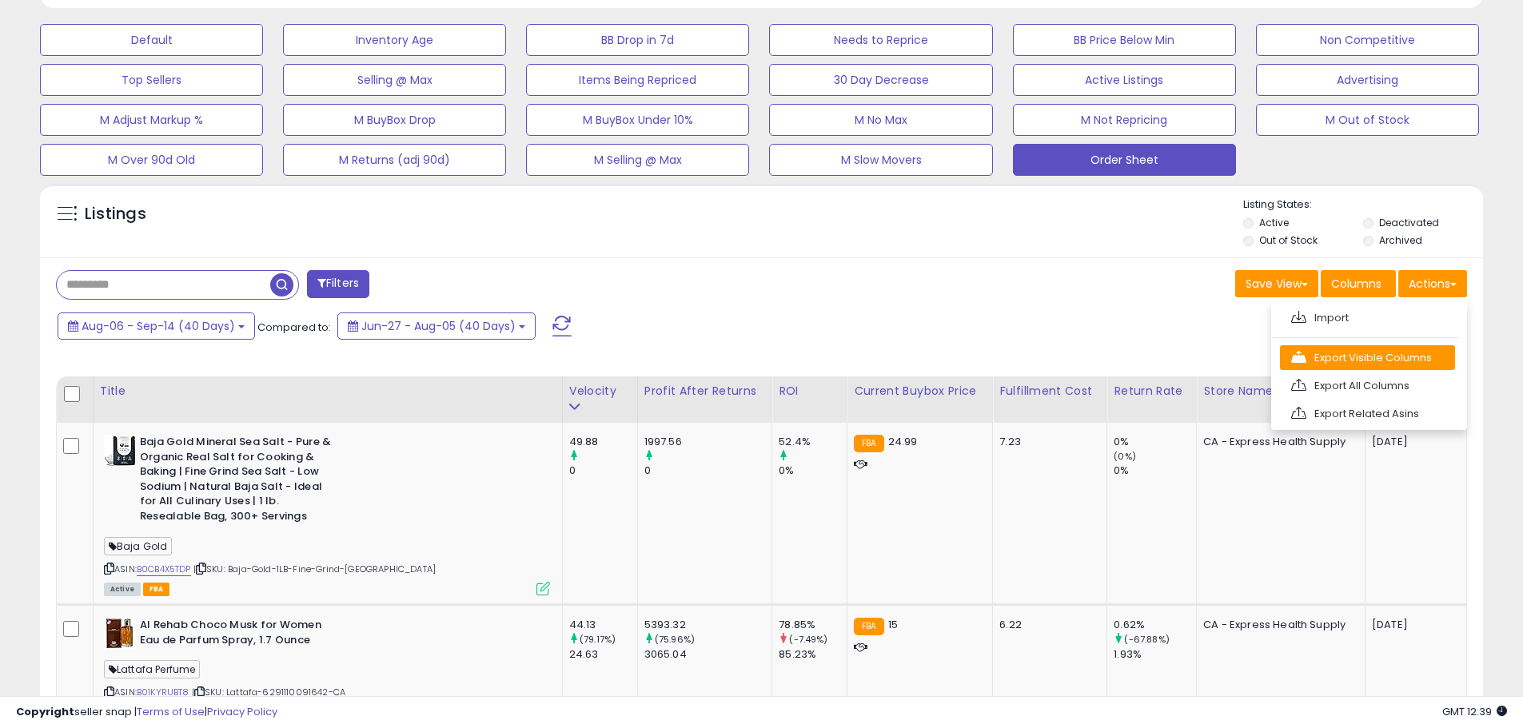
click at [1404, 349] on link "Export Visible Columns" at bounding box center [1367, 357] width 175 height 25
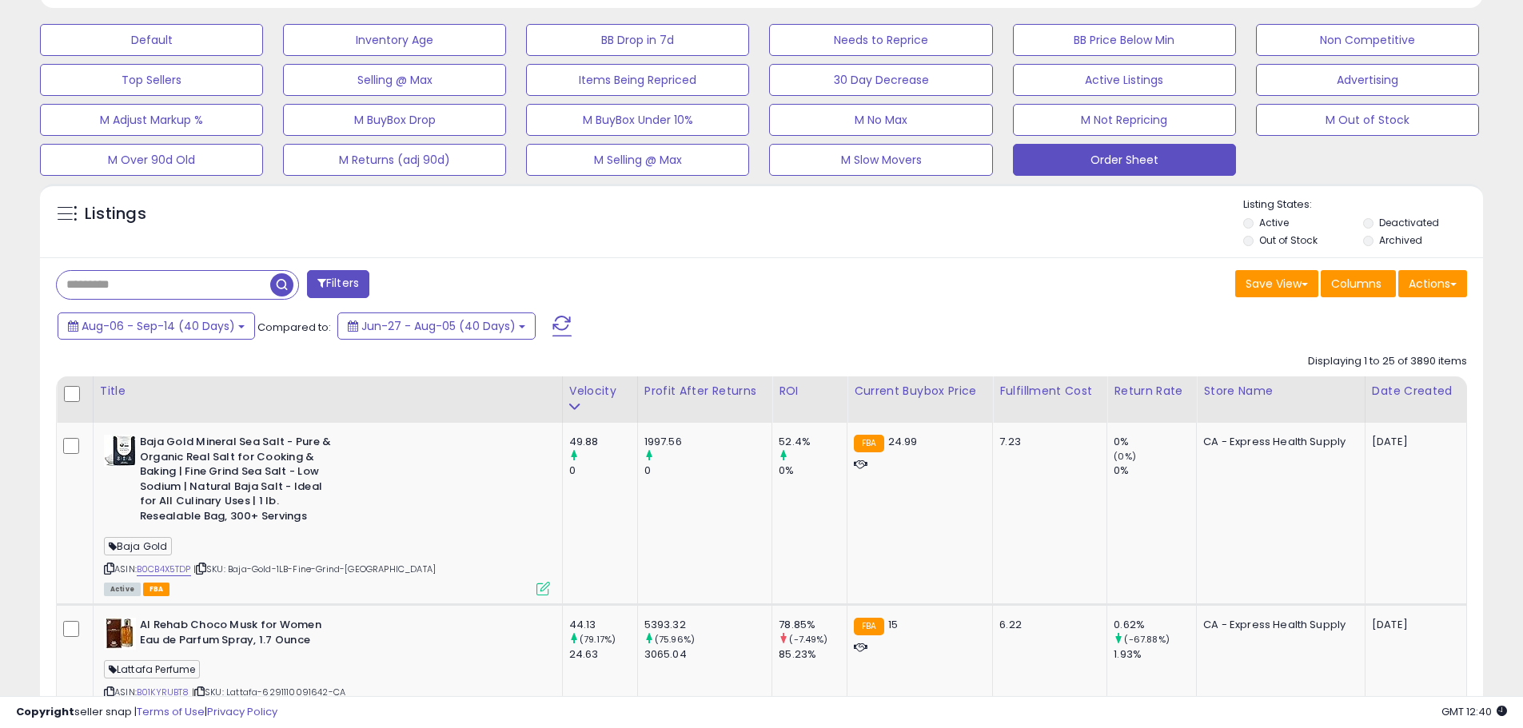
click at [1430, 283] on button "Actions" at bounding box center [1432, 283] width 69 height 27
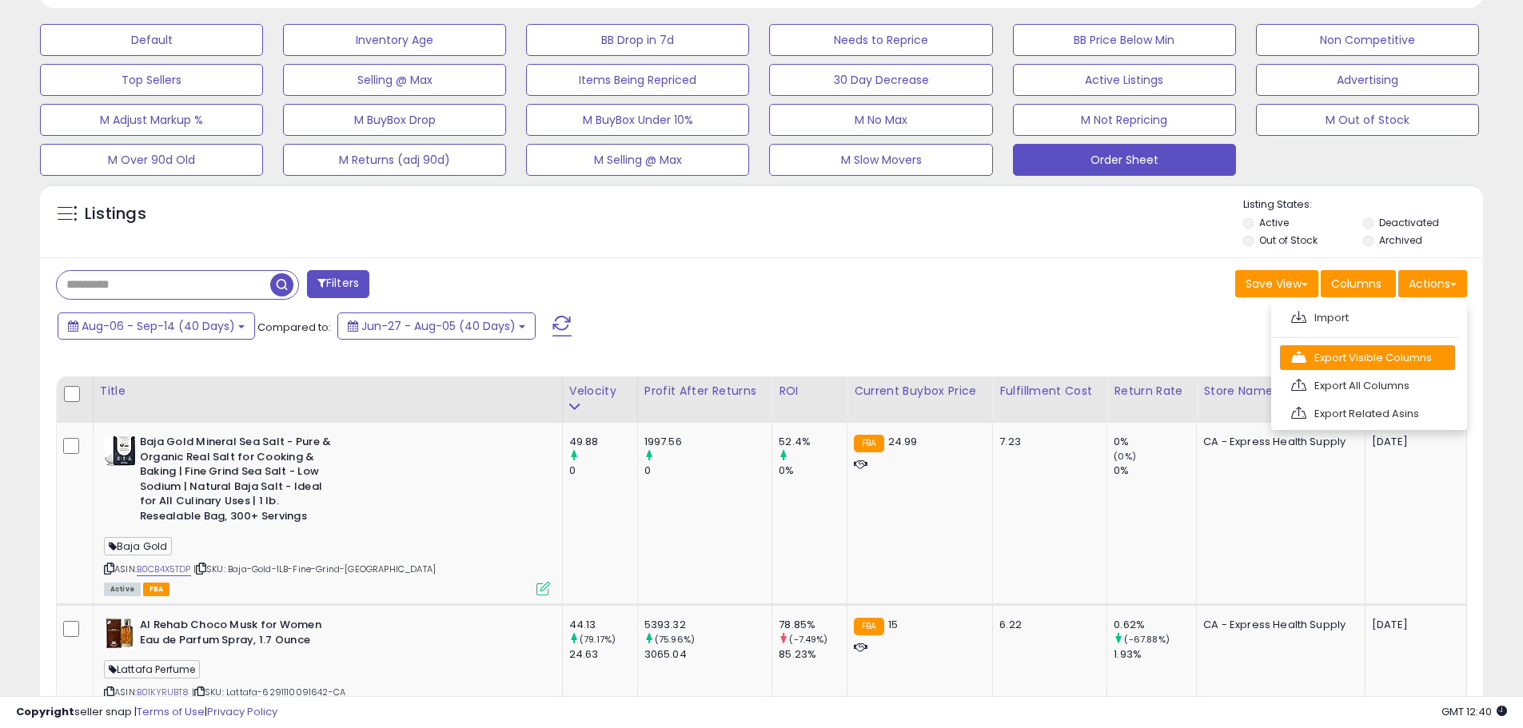
click at [1396, 353] on link "Export Visible Columns" at bounding box center [1367, 357] width 175 height 25
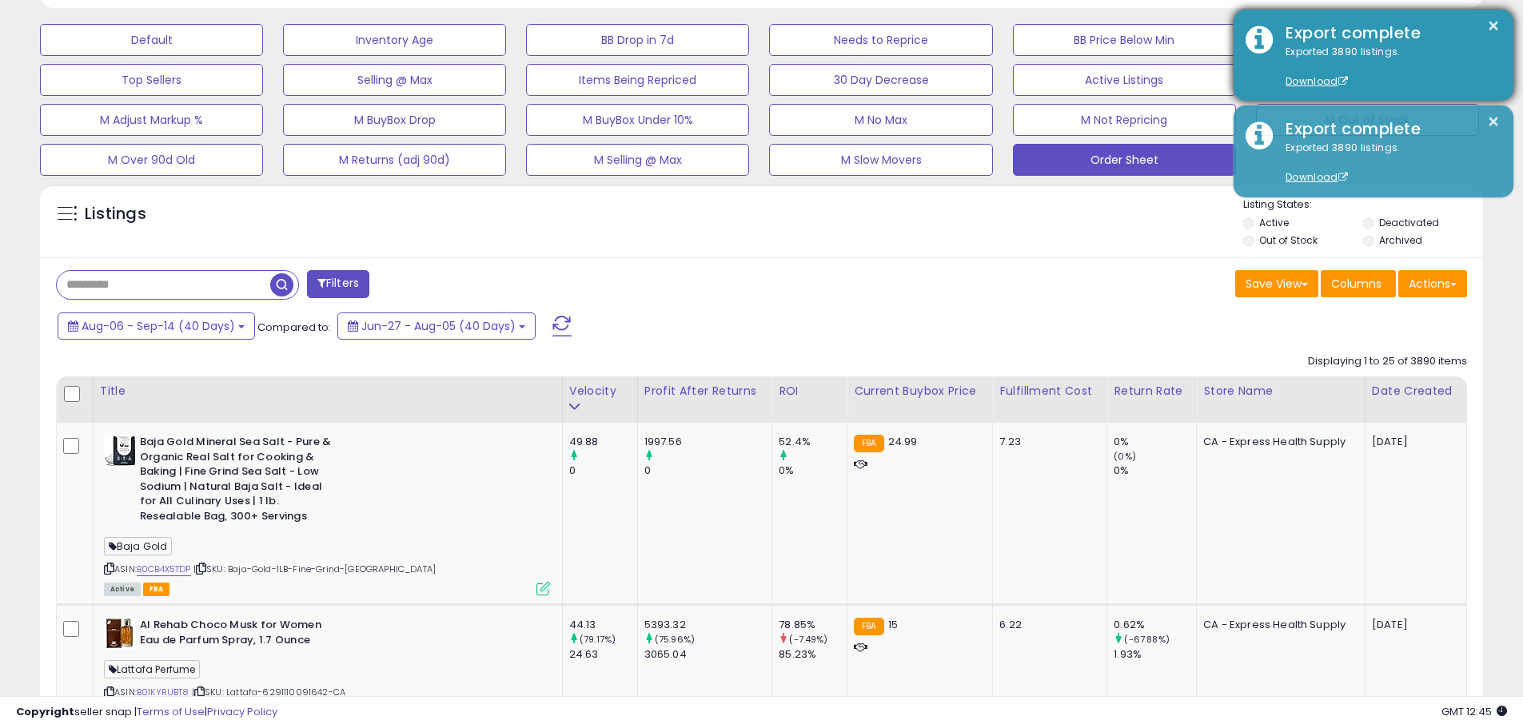
click at [1500, 27] on div "Export complete" at bounding box center [1387, 33] width 228 height 23
click at [1497, 26] on button "×" at bounding box center [1493, 26] width 13 height 20
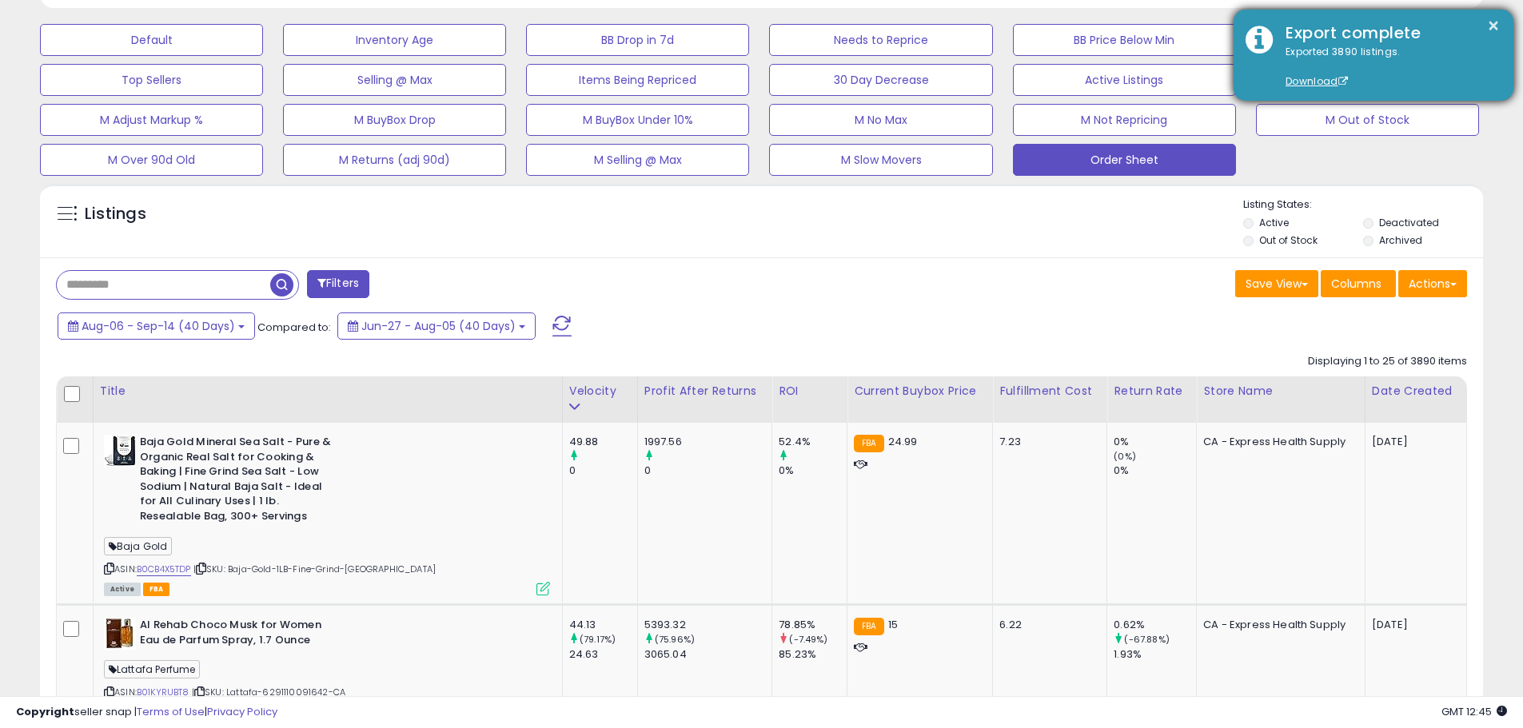
click at [1485, 28] on div "Export complete" at bounding box center [1387, 33] width 228 height 23
click at [1491, 30] on button "×" at bounding box center [1493, 26] width 13 height 20
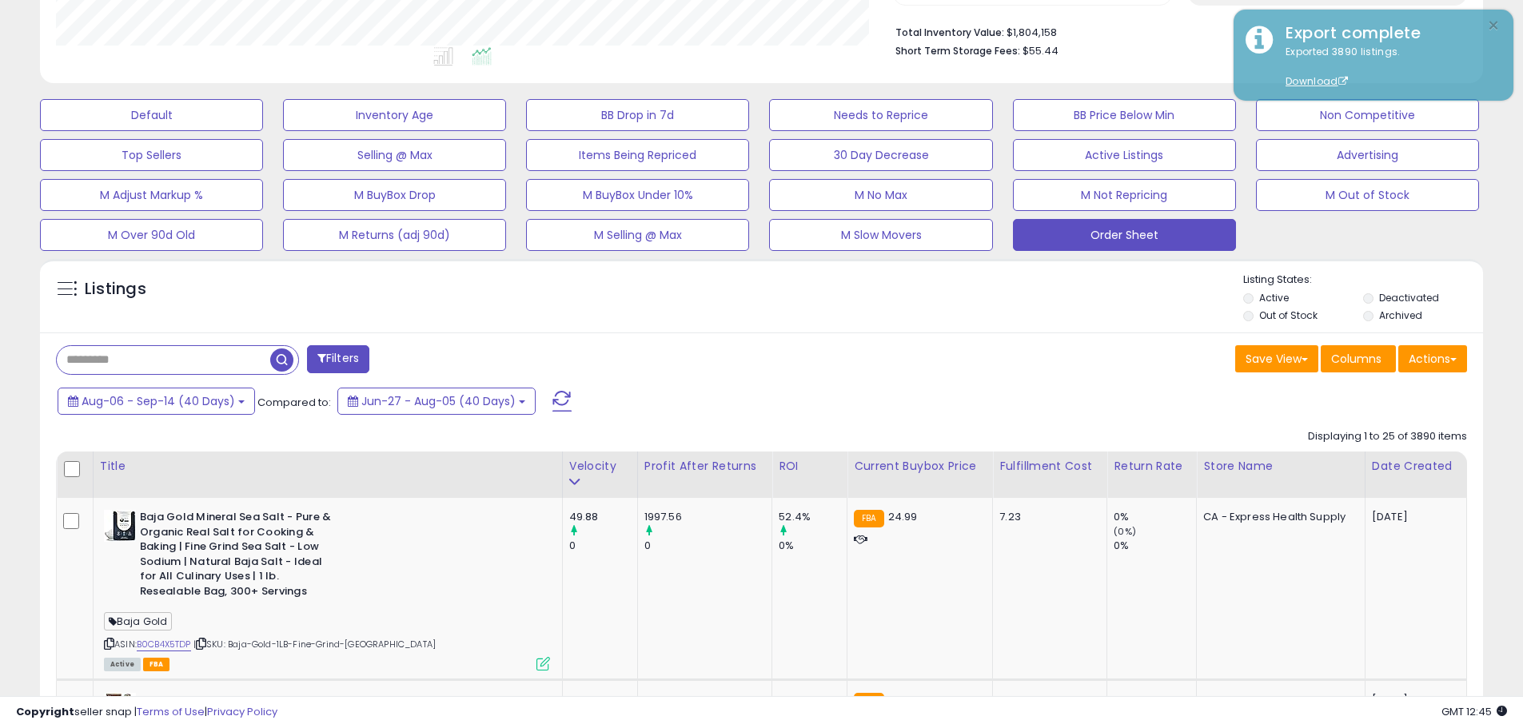
scroll to position [0, 0]
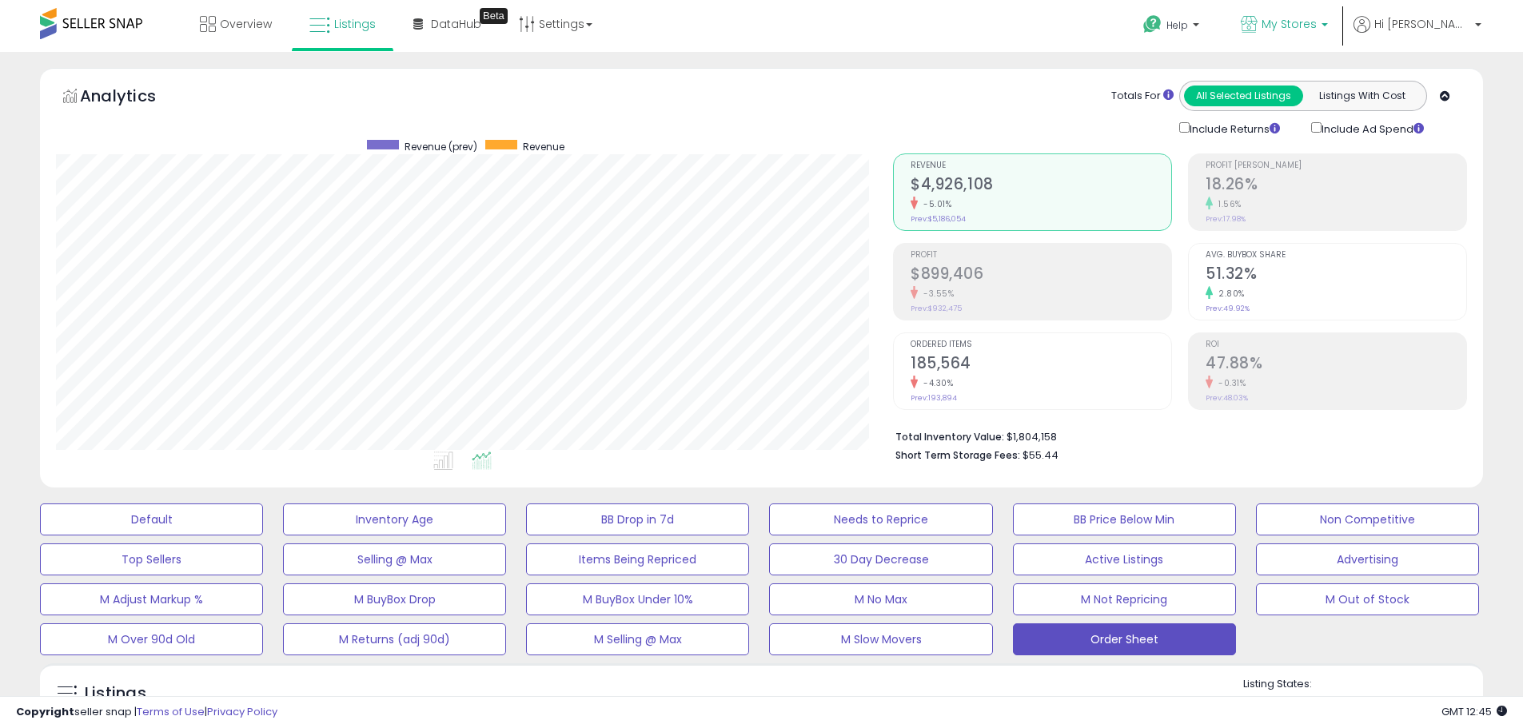
click at [1340, 6] on link "My Stores" at bounding box center [1284, 26] width 111 height 52
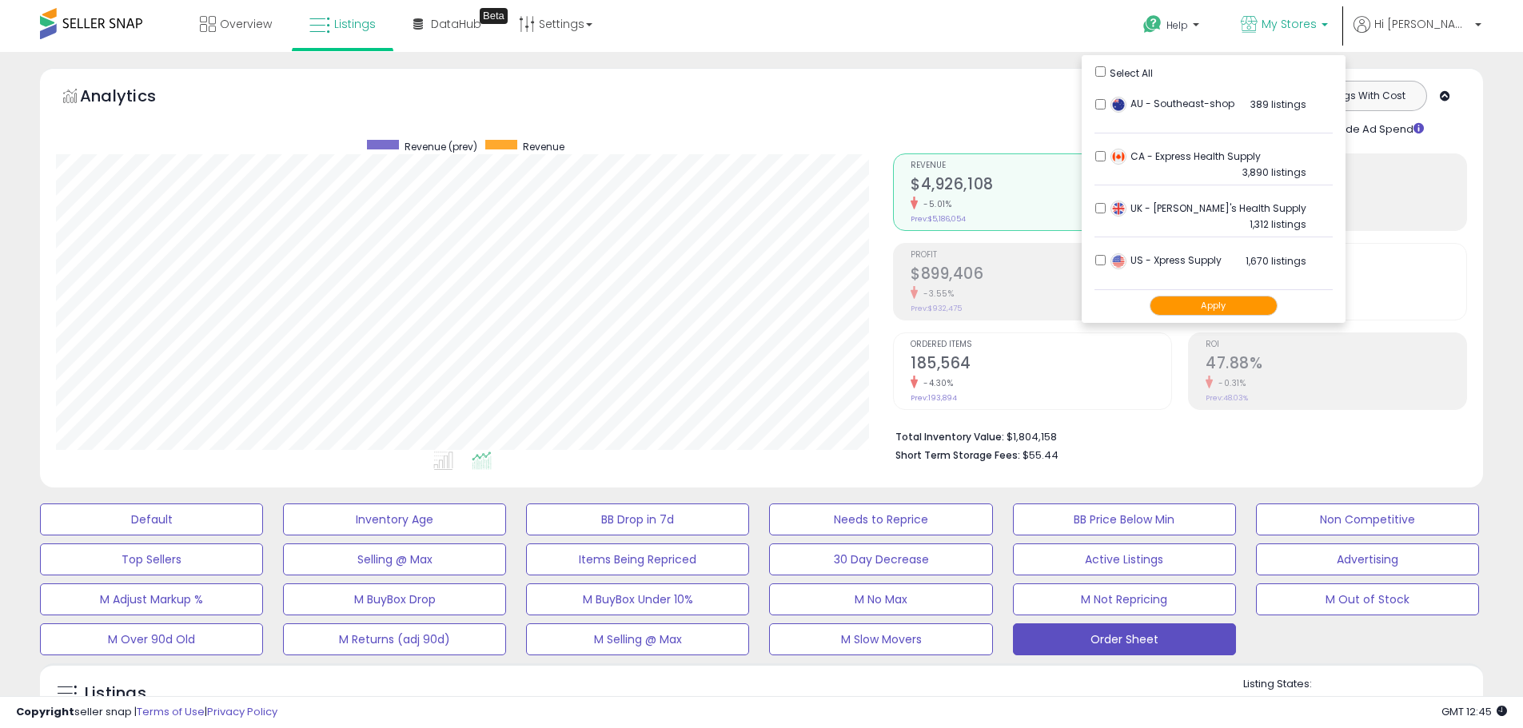
click at [1154, 150] on li "CA - Express Health Supply 3,890 listings" at bounding box center [1213, 161] width 238 height 50
click at [1157, 166] on li "CA - Express Health Supply 3,890 listings" at bounding box center [1213, 161] width 238 height 50
click at [1244, 308] on button "Apply" at bounding box center [1213, 306] width 128 height 20
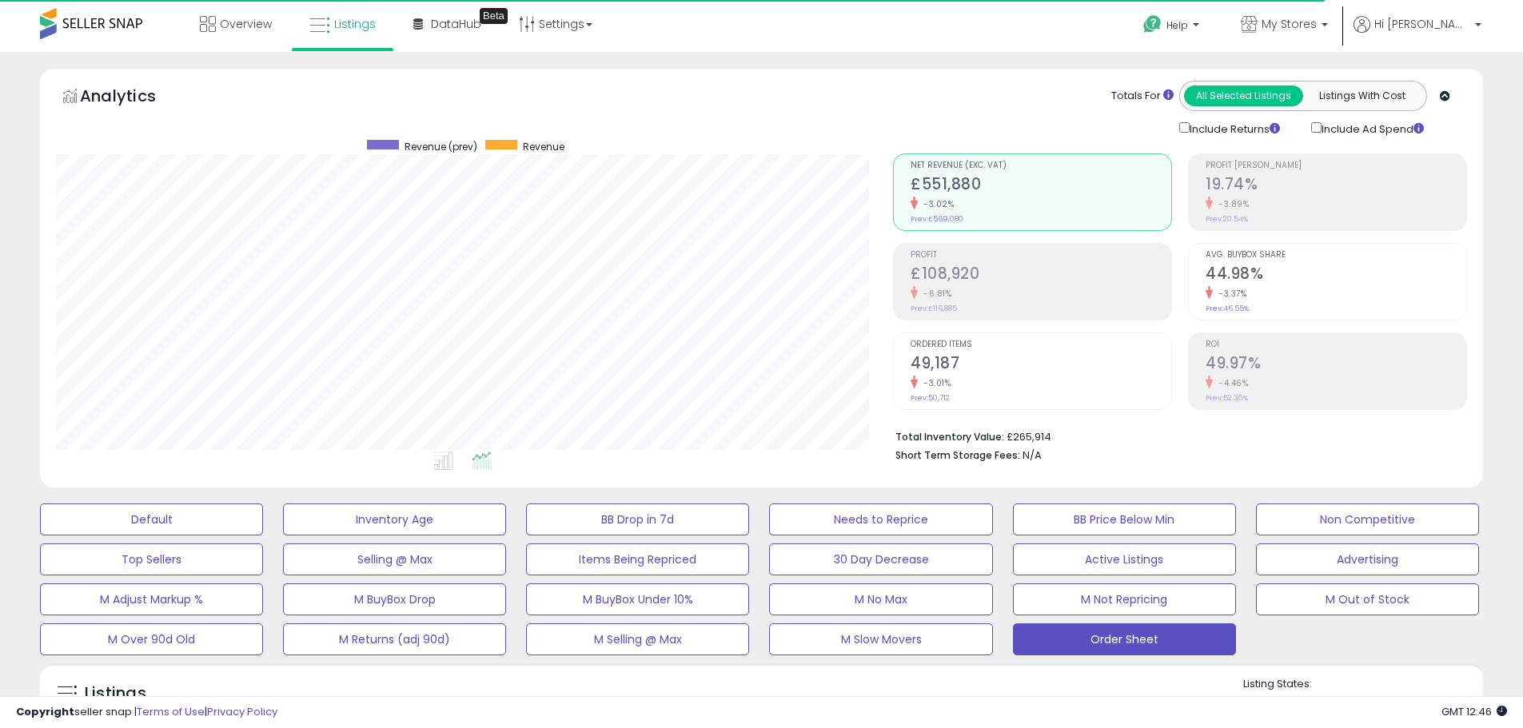
scroll to position [328, 837]
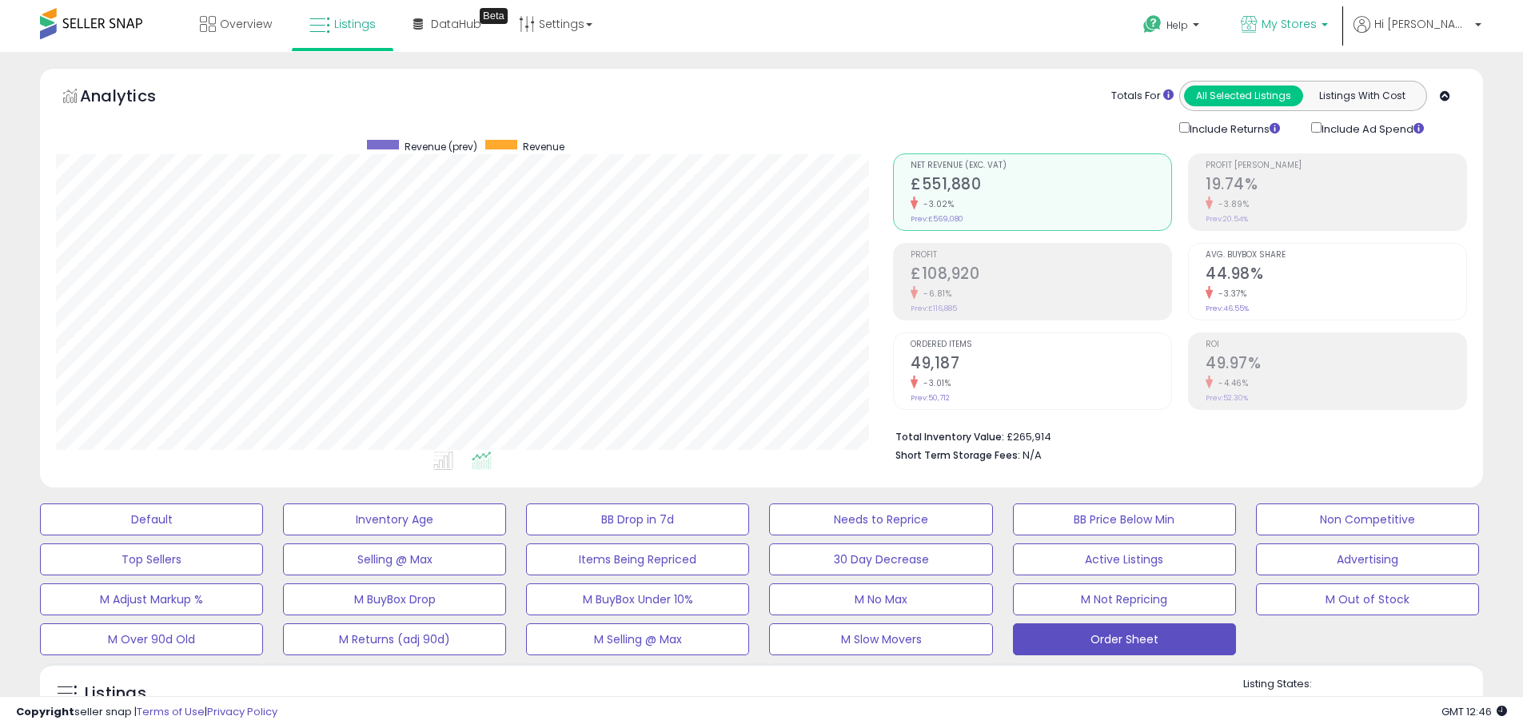
click at [1340, 13] on link "My Stores" at bounding box center [1284, 26] width 111 height 52
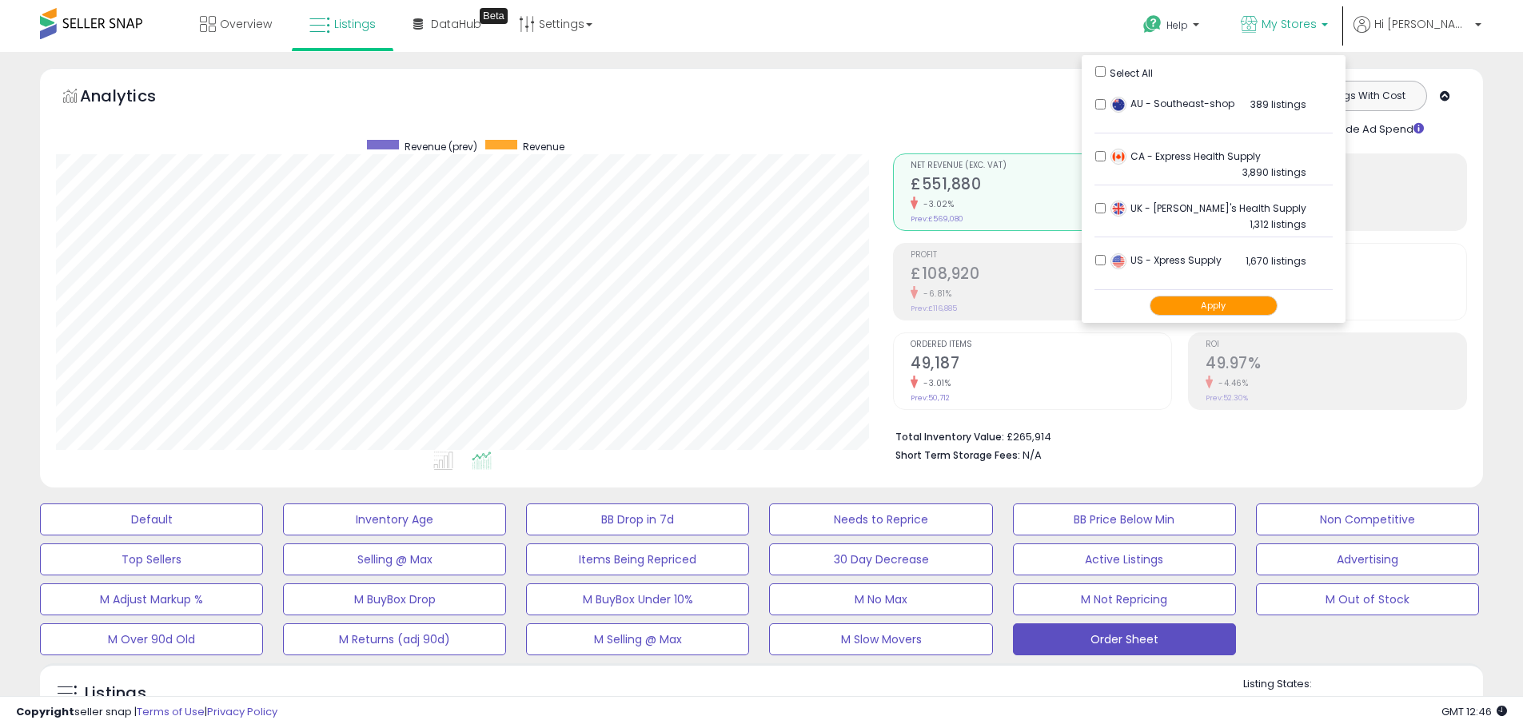
click at [1490, 237] on div "Analytics Totals For All Selected Listings Listings With Cost Include Returns I…" at bounding box center [761, 282] width 1467 height 428
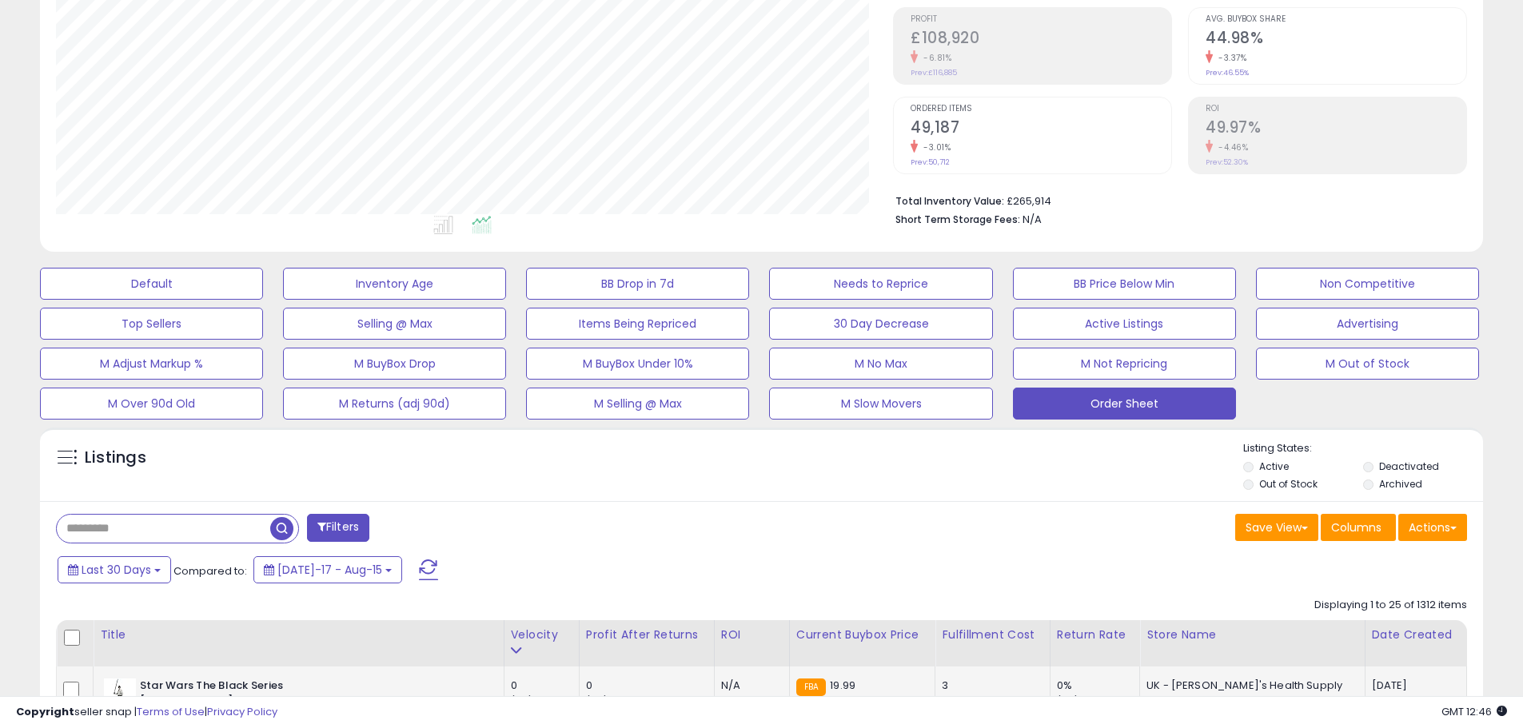
scroll to position [480, 0]
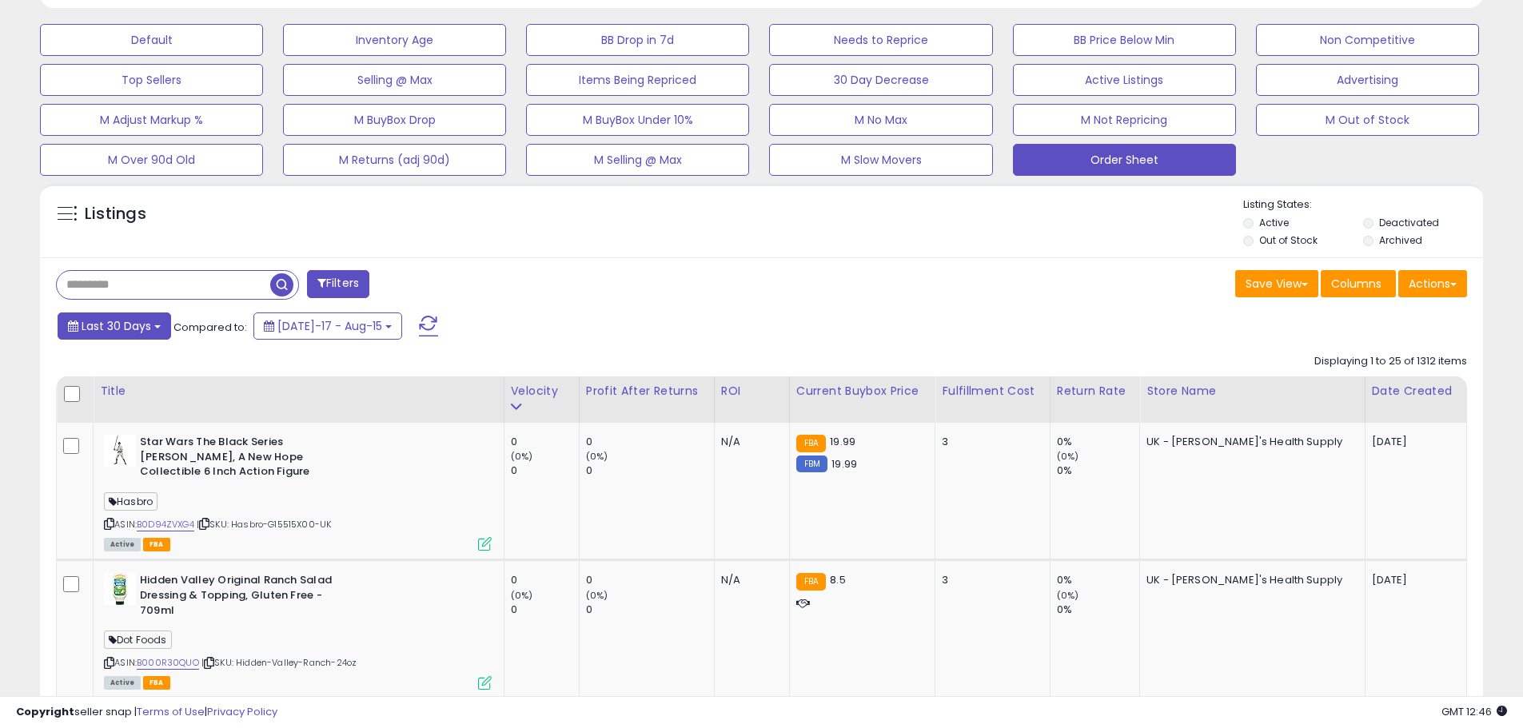
click at [165, 337] on button "Last 30 Days" at bounding box center [115, 326] width 114 height 27
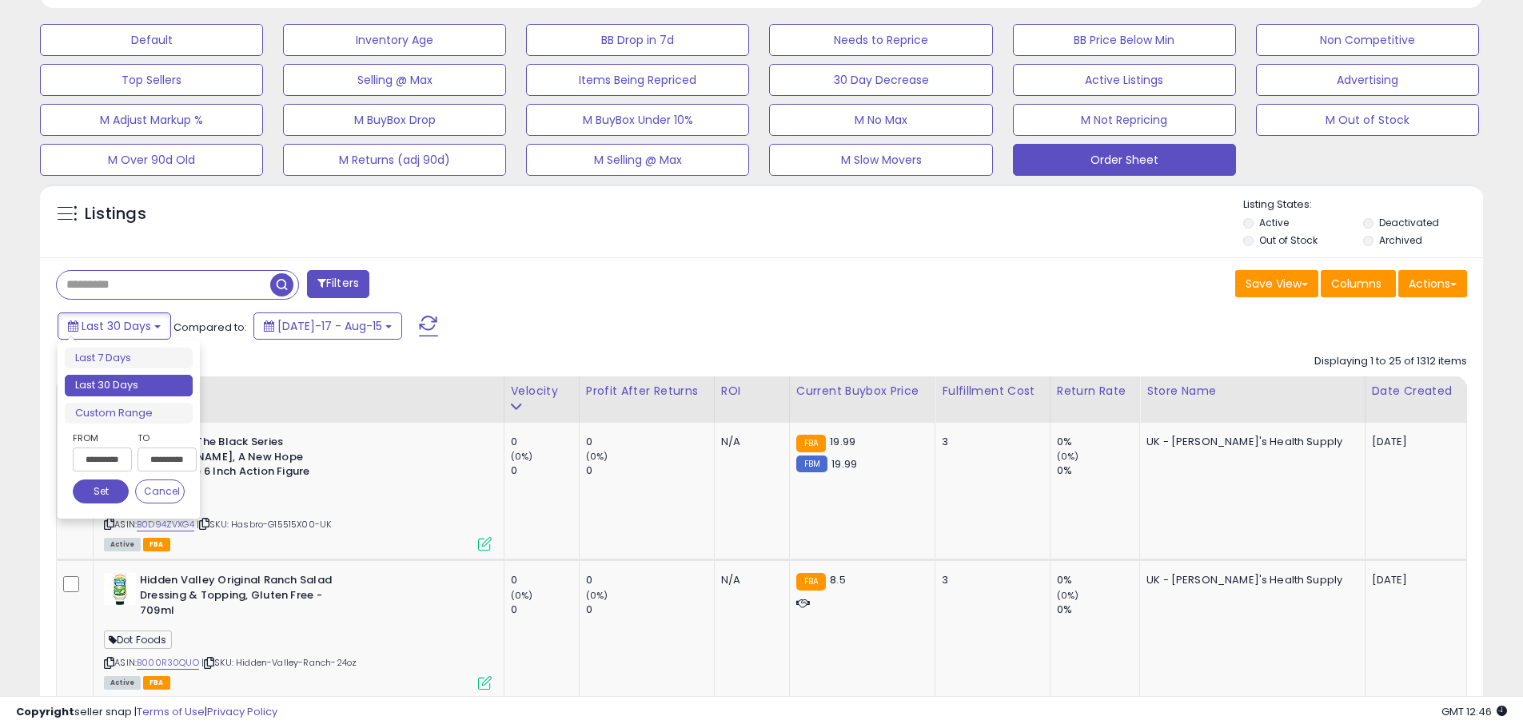
click at [120, 451] on input "**********" at bounding box center [102, 460] width 59 height 24
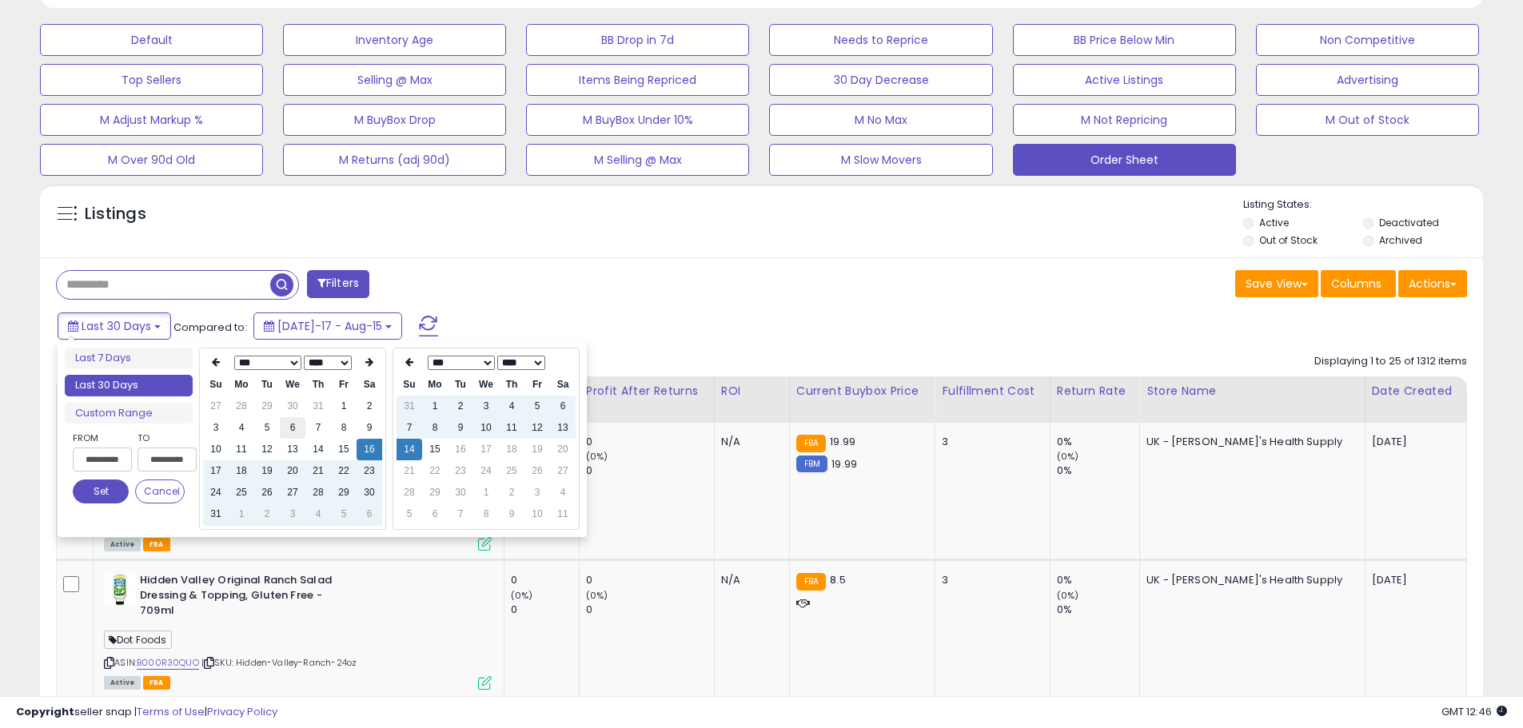
type input "**********"
click at [295, 428] on td "6" at bounding box center [293, 428] width 26 height 22
click at [686, 311] on div "Last 30 Days Compared to: [DATE]-17 - Aug-15" at bounding box center [583, 328] width 1058 height 36
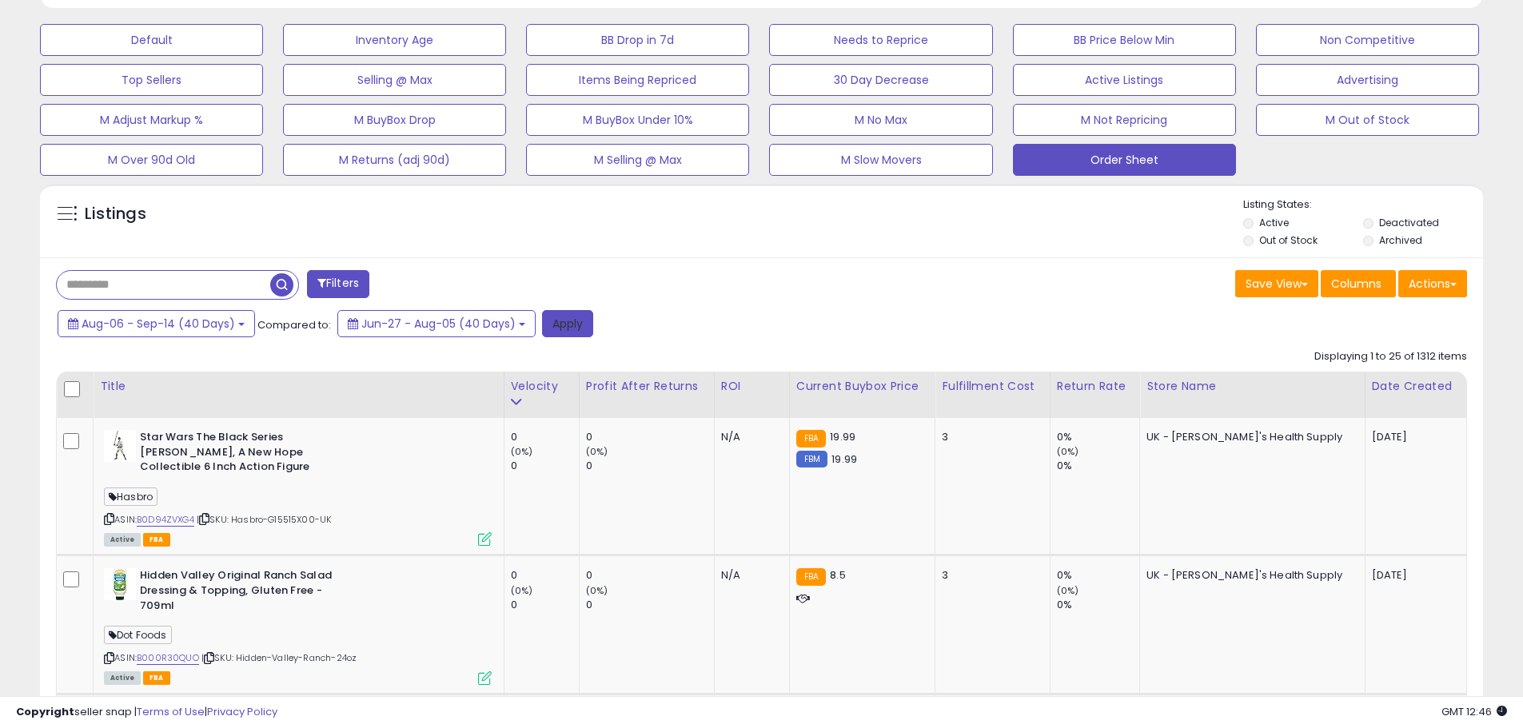
click at [584, 325] on button "Apply" at bounding box center [567, 323] width 51 height 27
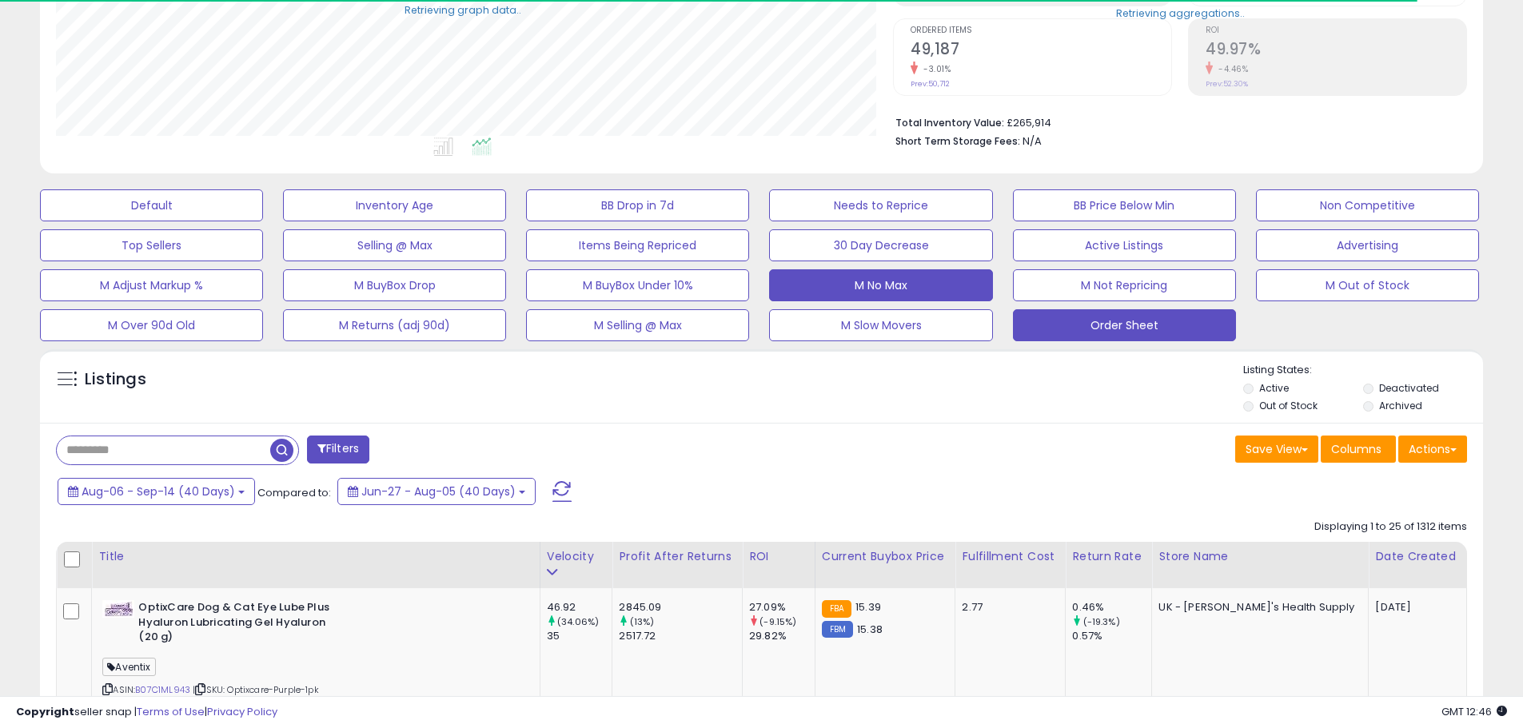
scroll to position [799038, 798528]
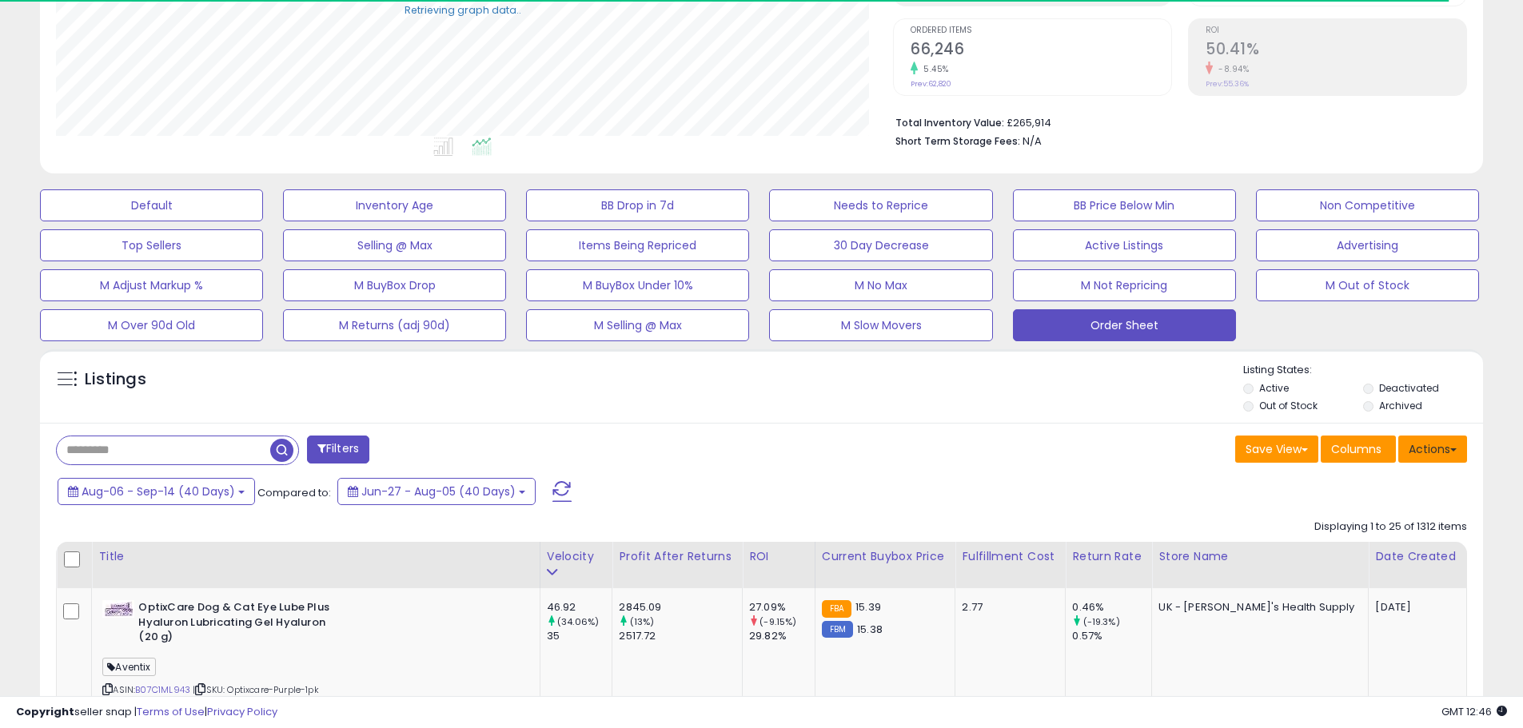
click at [1436, 444] on button "Actions" at bounding box center [1432, 449] width 69 height 27
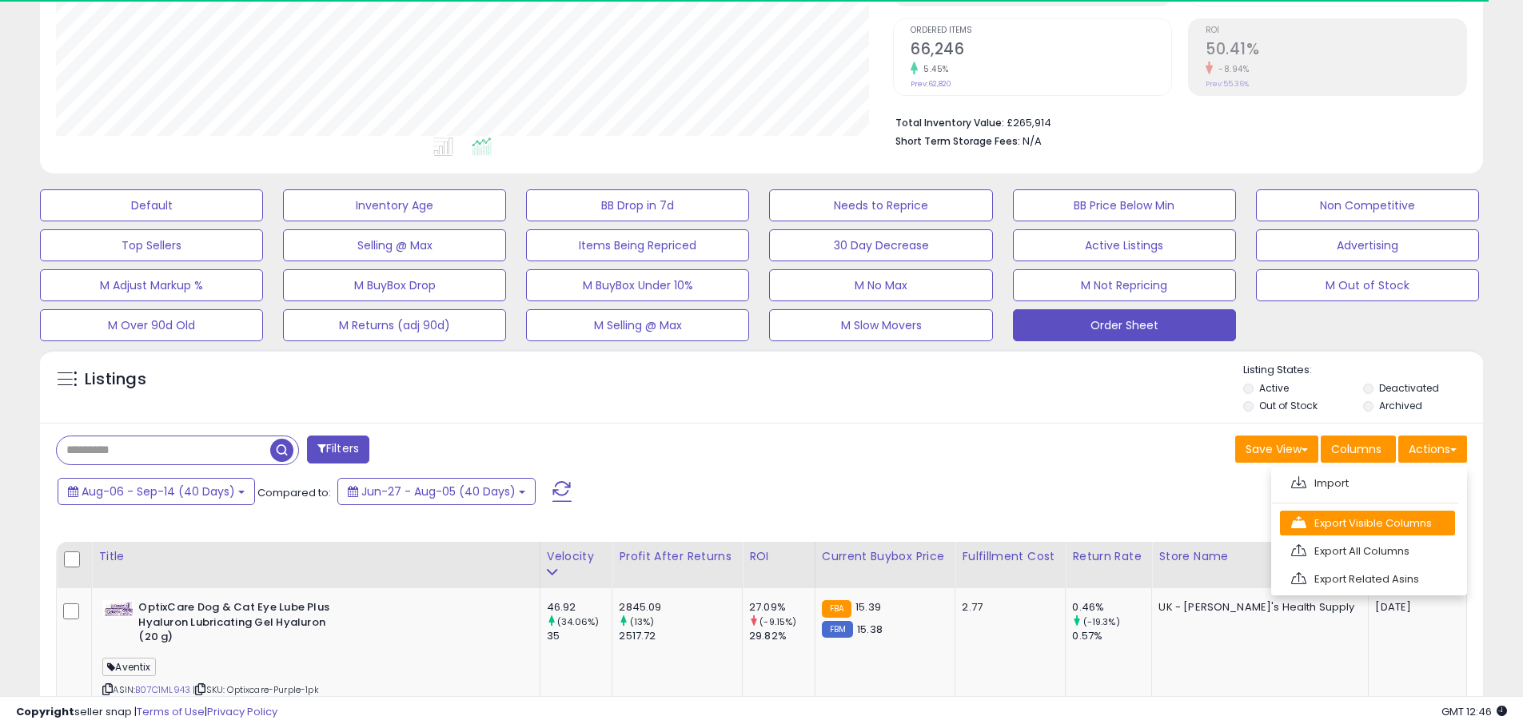
click at [1413, 520] on link "Export Visible Columns" at bounding box center [1367, 523] width 175 height 25
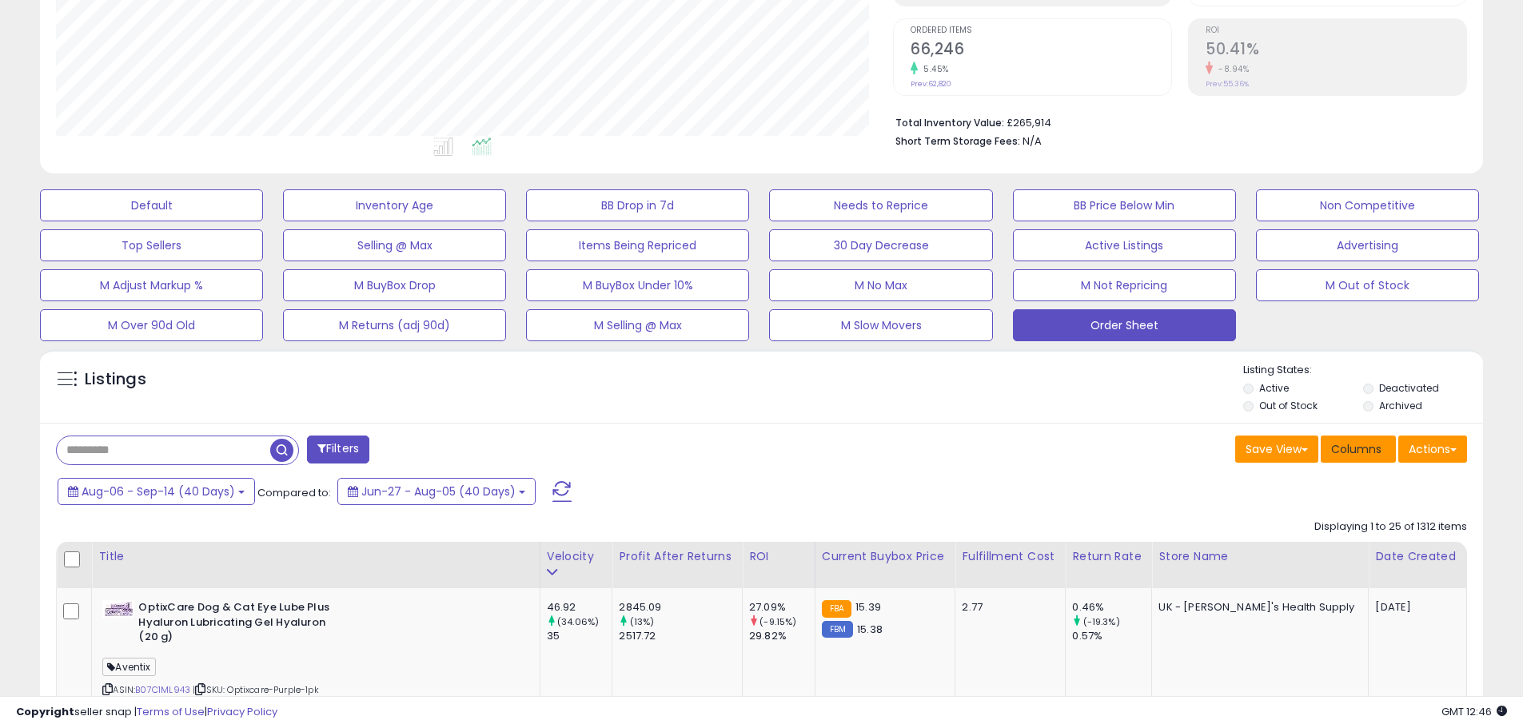
scroll to position [328, 837]
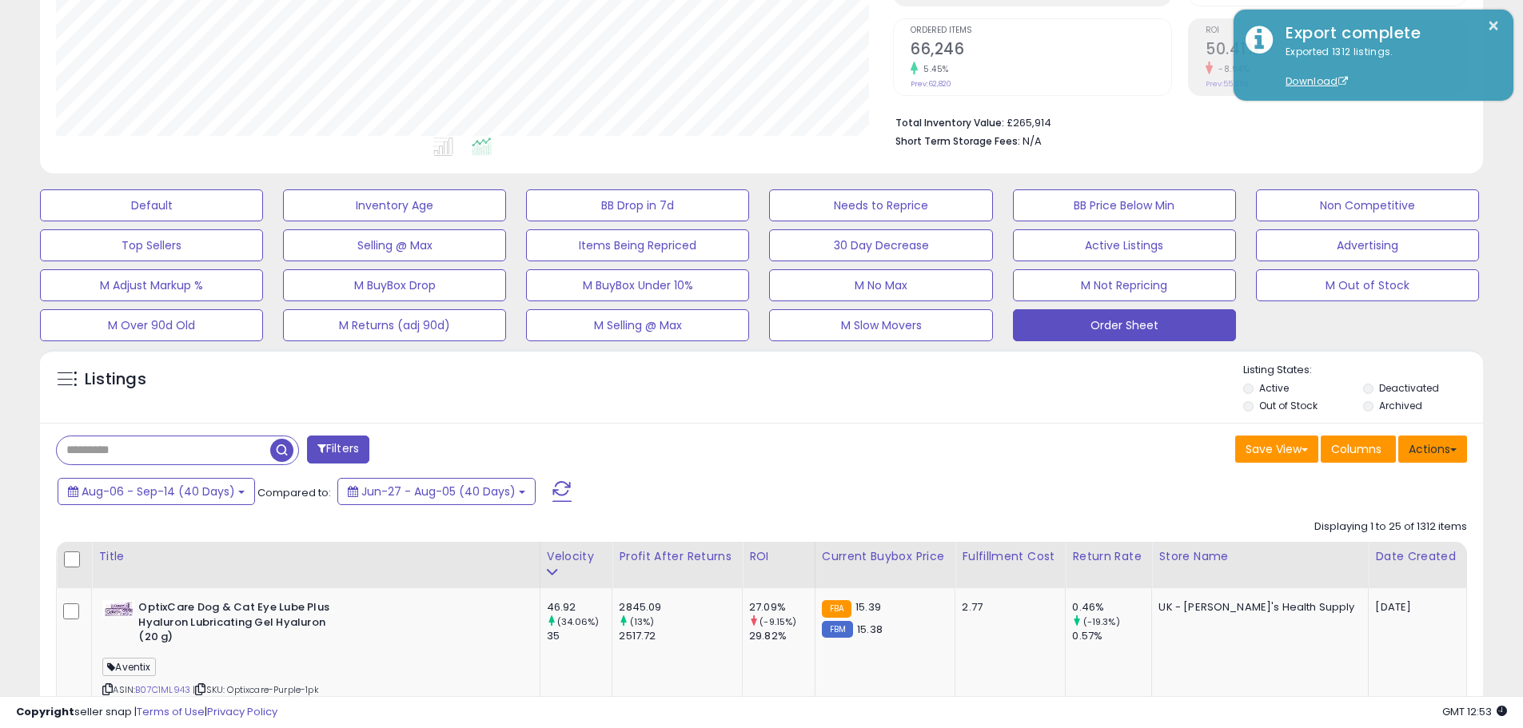
click at [1441, 456] on button "Actions" at bounding box center [1432, 449] width 69 height 27
click at [1400, 524] on link "Export Visible Columns" at bounding box center [1367, 523] width 175 height 25
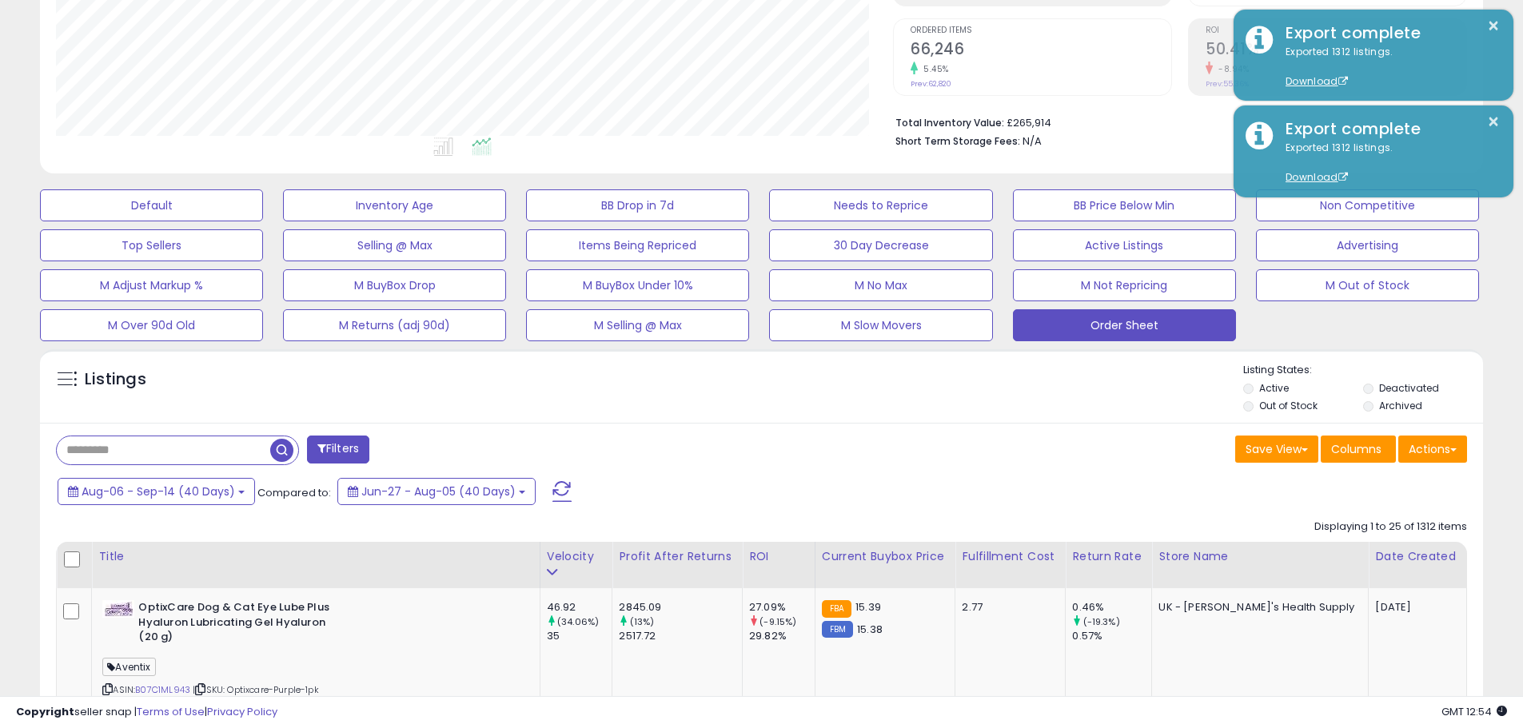
drag, startPoint x: 1124, startPoint y: 95, endPoint x: 1145, endPoint y: 111, distance: 26.2
click at [1124, 96] on div "Total Inventory Value: £265,914 Short Term Storage Fees: N/A" at bounding box center [1180, 127] width 574 height 62
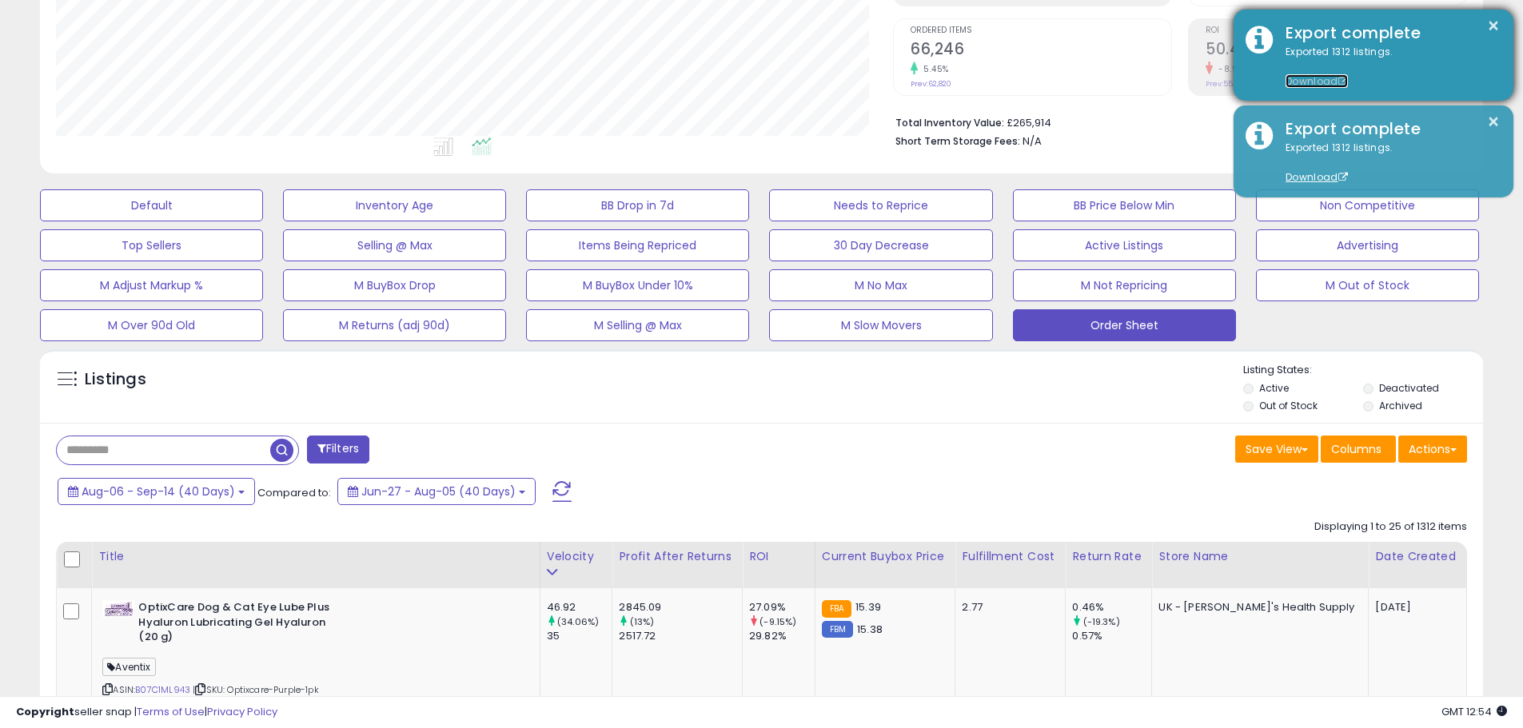
click at [1329, 80] on link "Download" at bounding box center [1316, 81] width 62 height 14
